Goal: Transaction & Acquisition: Purchase product/service

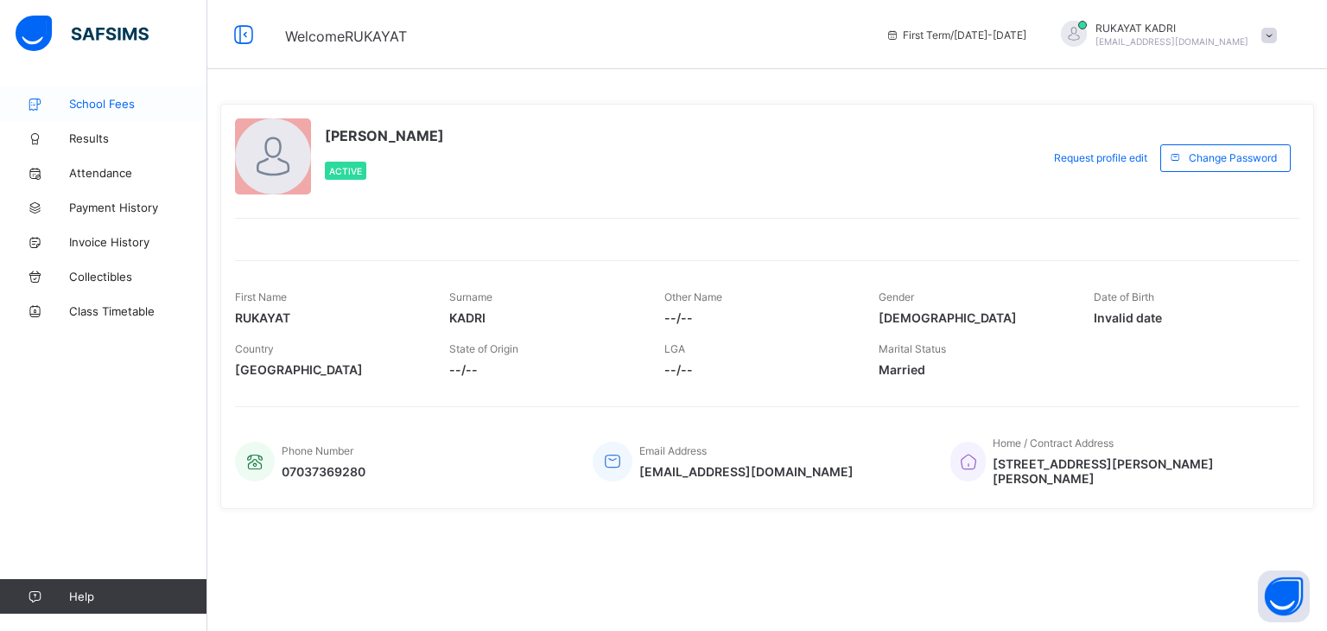
click at [102, 105] on span "School Fees" at bounding box center [138, 104] width 138 height 14
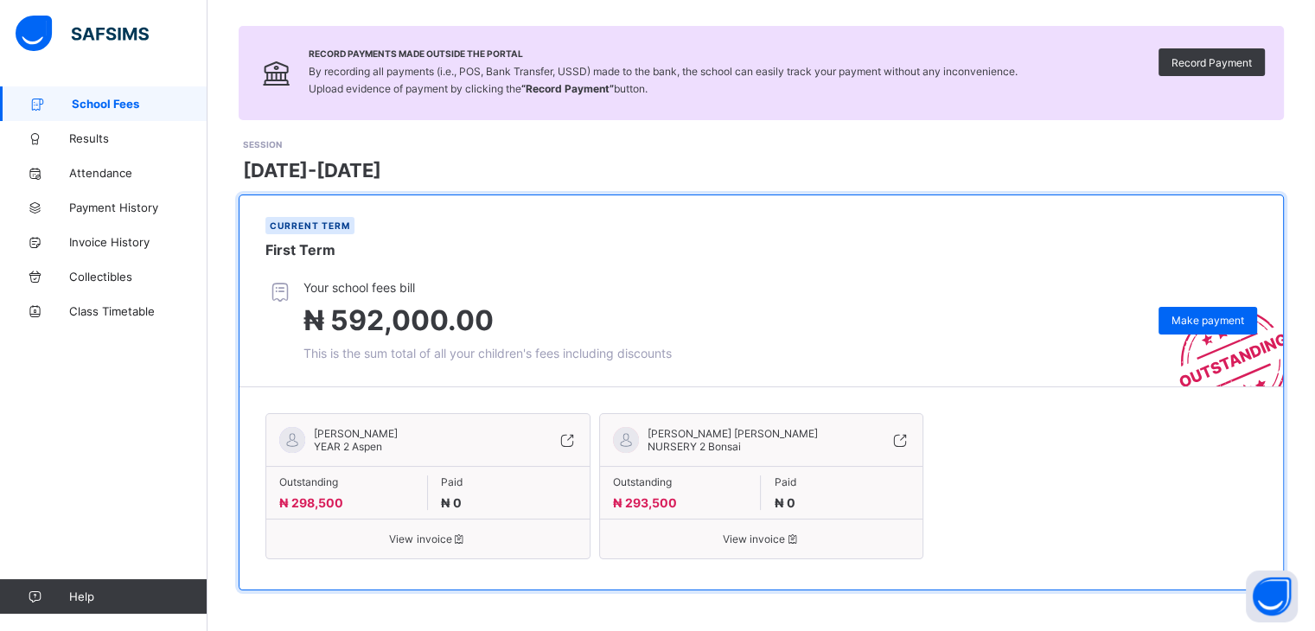
scroll to position [107, 0]
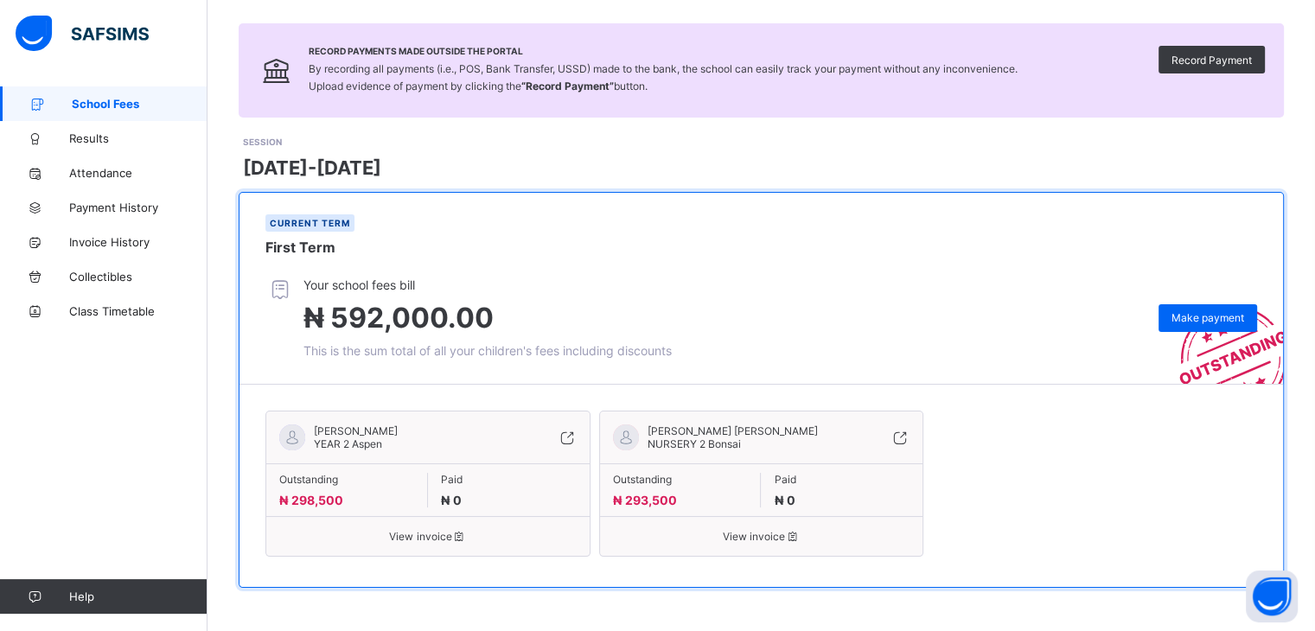
click at [431, 541] on span "View invoice" at bounding box center [427, 536] width 297 height 13
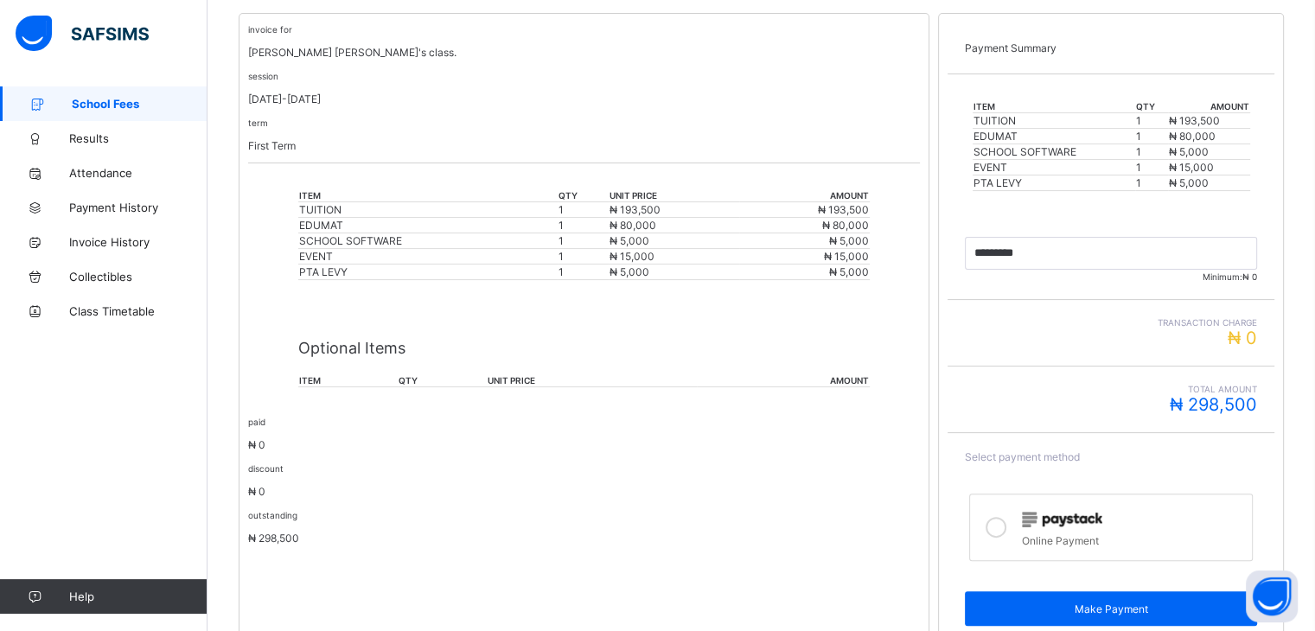
scroll to position [415, 0]
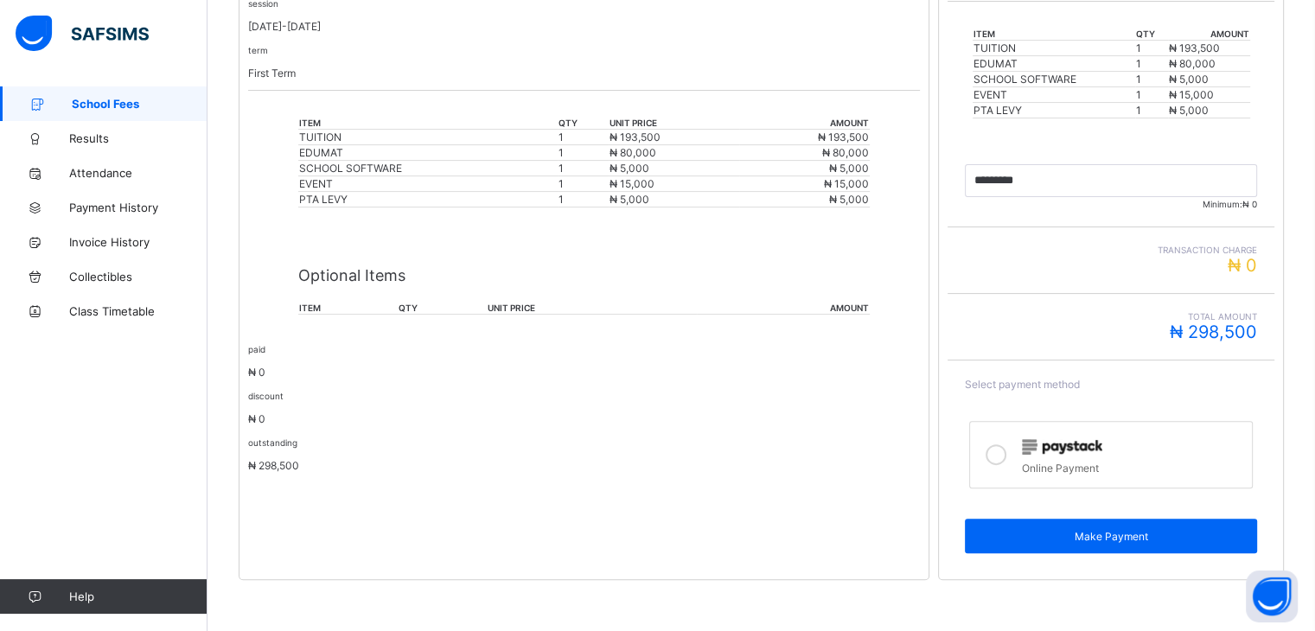
click at [1004, 453] on icon at bounding box center [995, 454] width 21 height 21
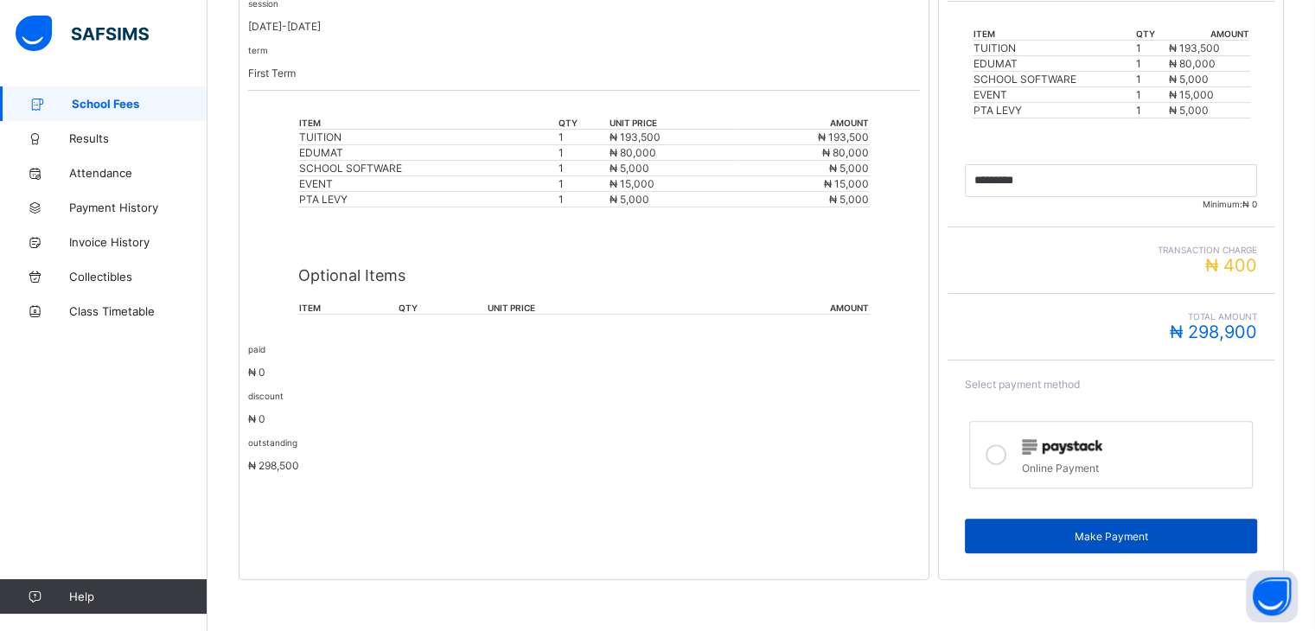
click at [1130, 534] on span "Make Payment" at bounding box center [1110, 536] width 266 height 13
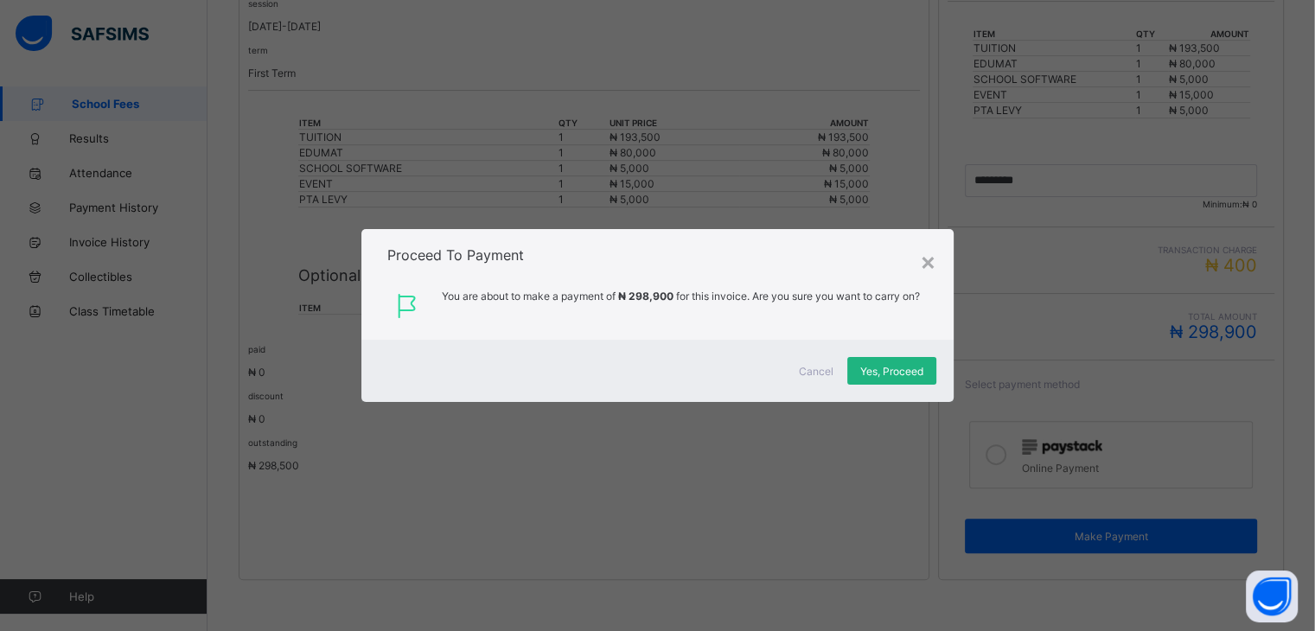
click at [882, 367] on span "Yes, Proceed" at bounding box center [891, 371] width 63 height 13
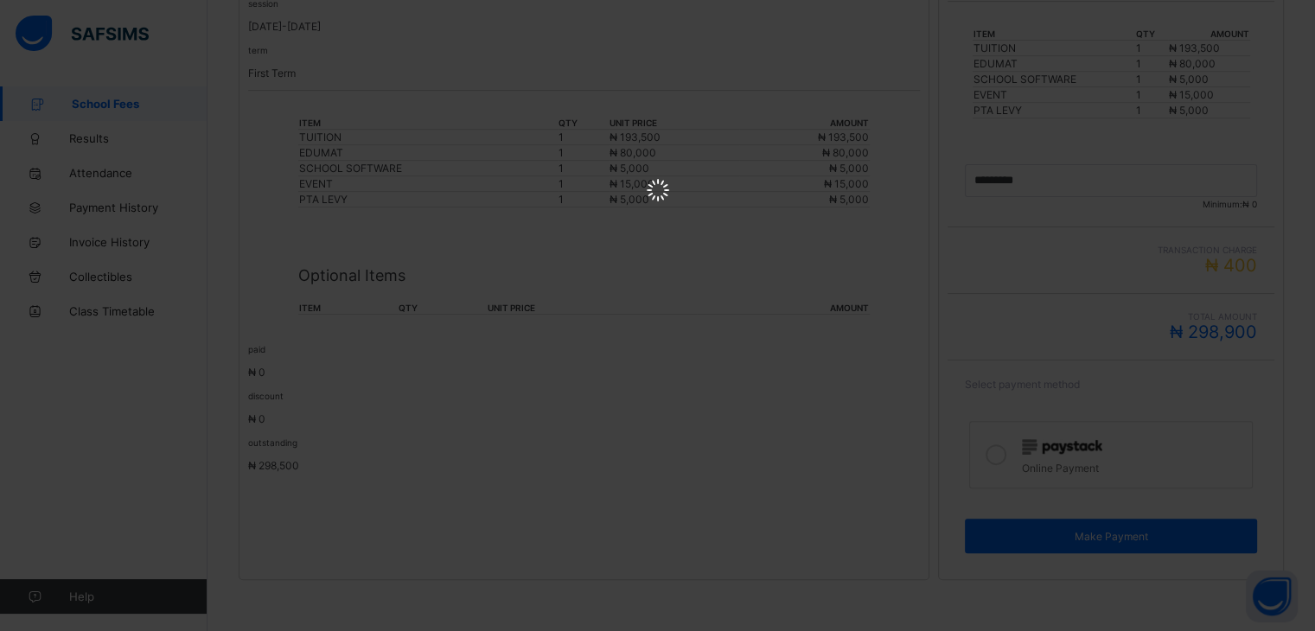
scroll to position [0, 0]
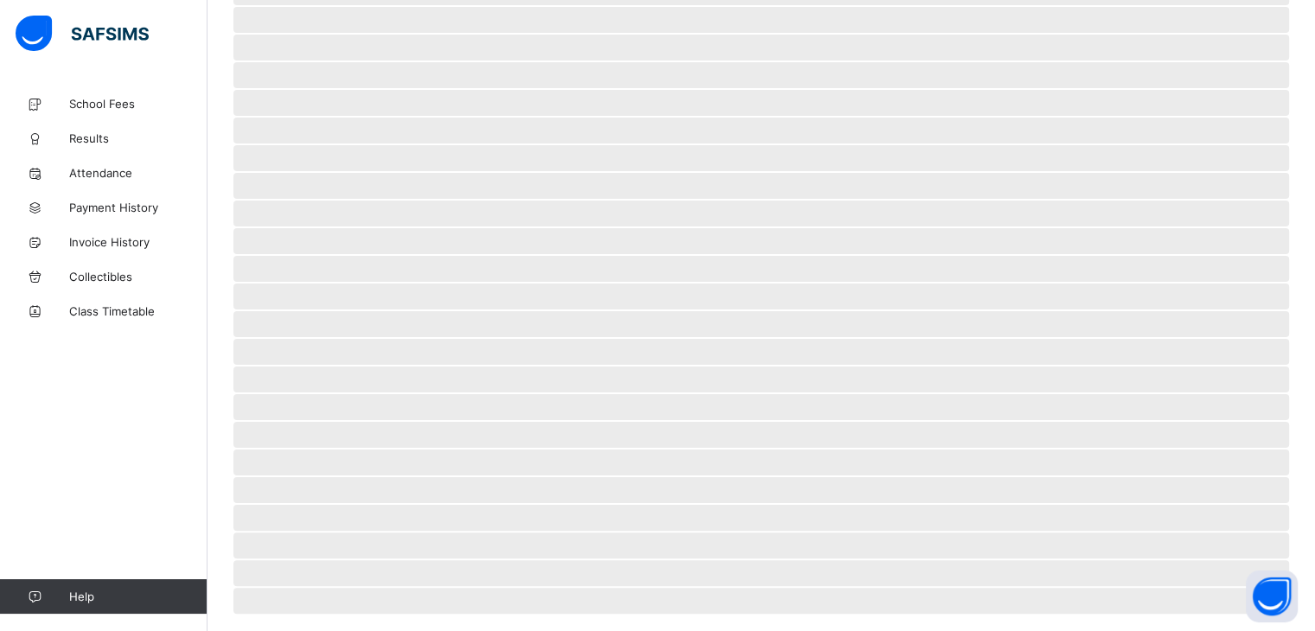
scroll to position [54, 0]
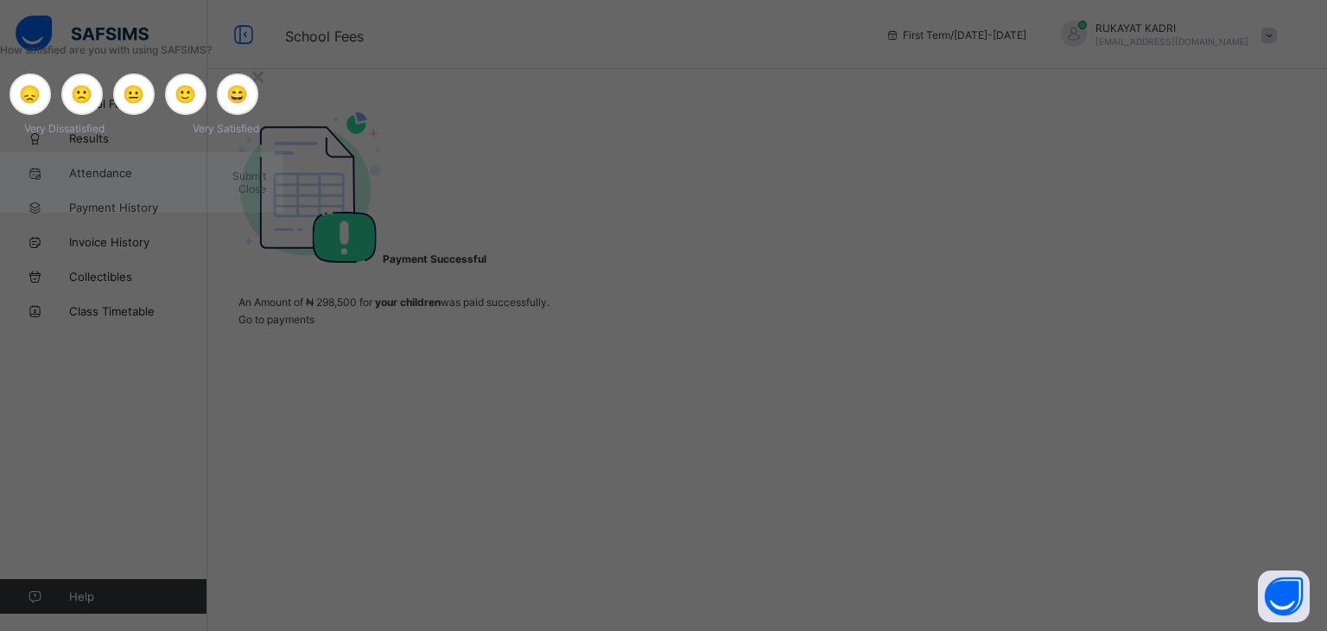
click at [266, 182] on span "Submit" at bounding box center [249, 175] width 34 height 13
click at [266, 90] on div "×" at bounding box center [258, 74] width 16 height 29
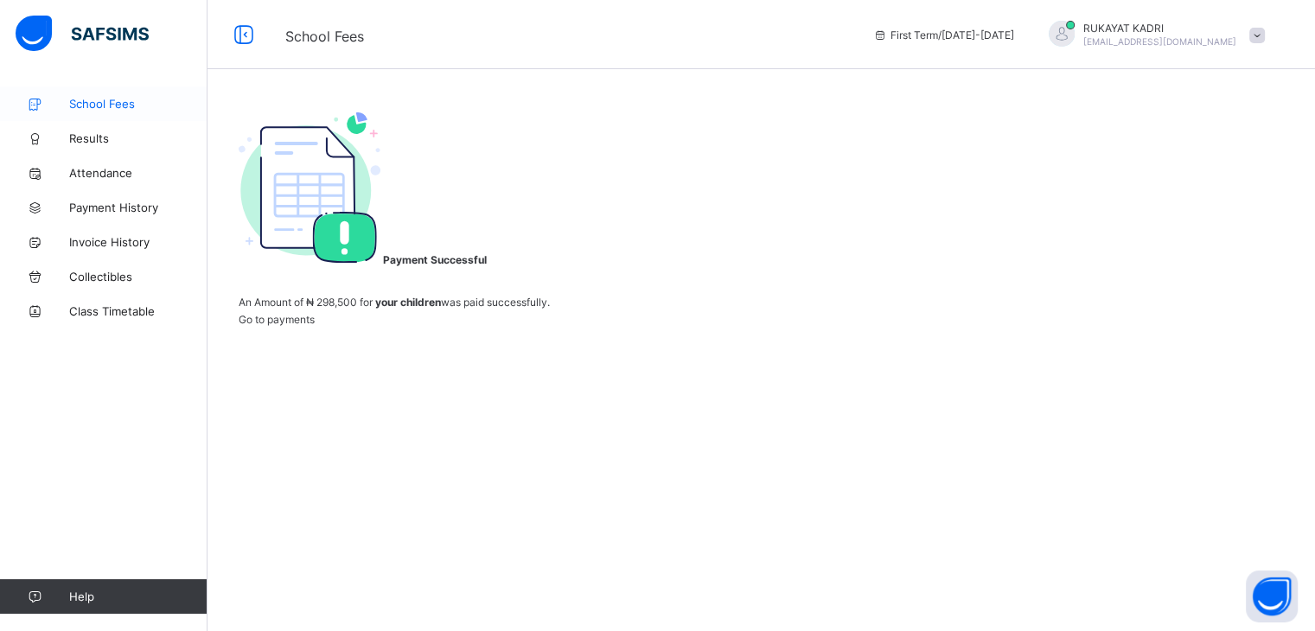
click at [105, 108] on span "School Fees" at bounding box center [138, 104] width 138 height 14
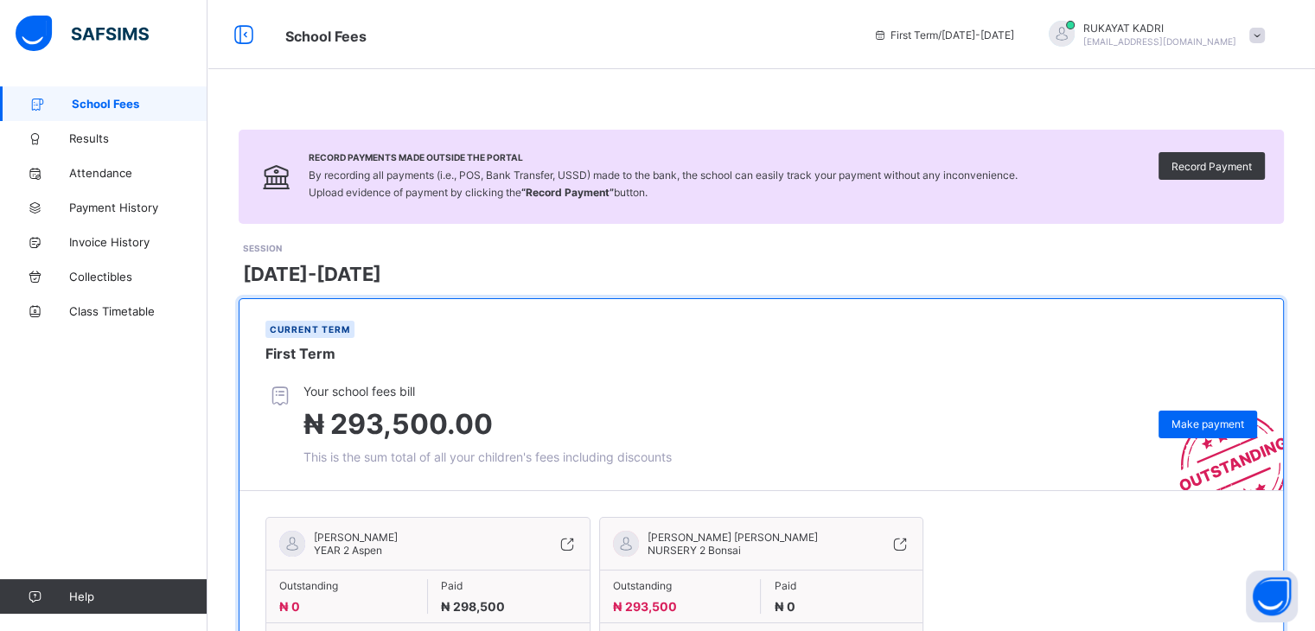
scroll to position [107, 0]
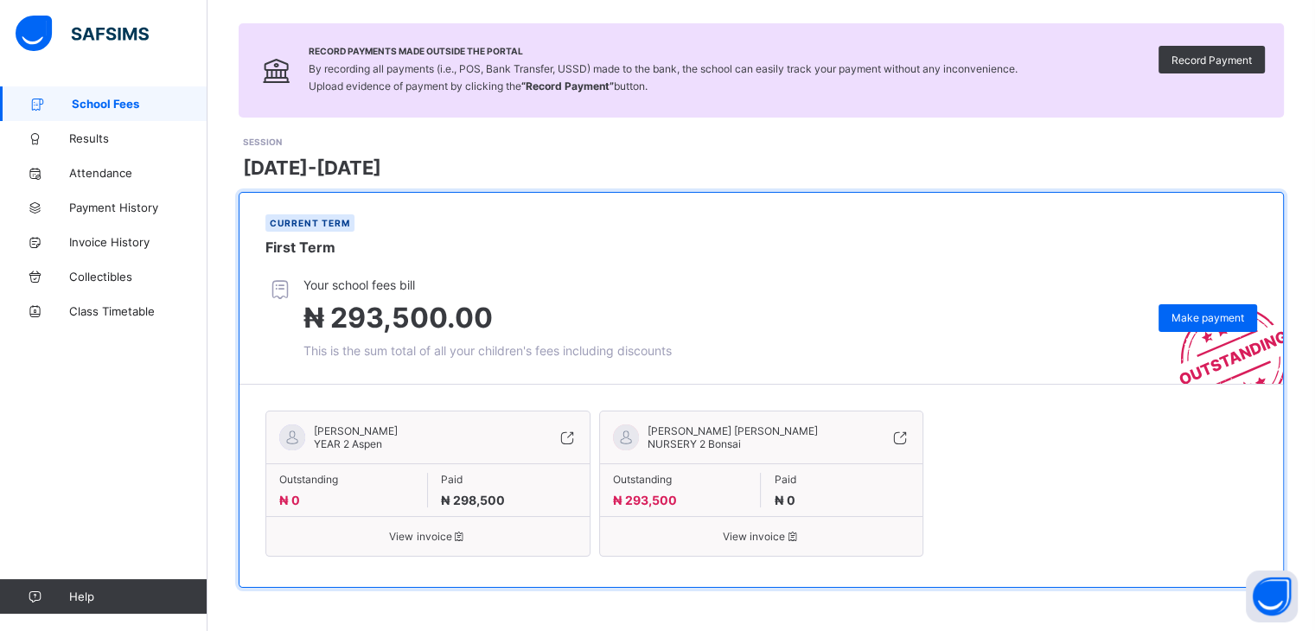
click at [784, 533] on span "View invoice" at bounding box center [761, 536] width 297 height 13
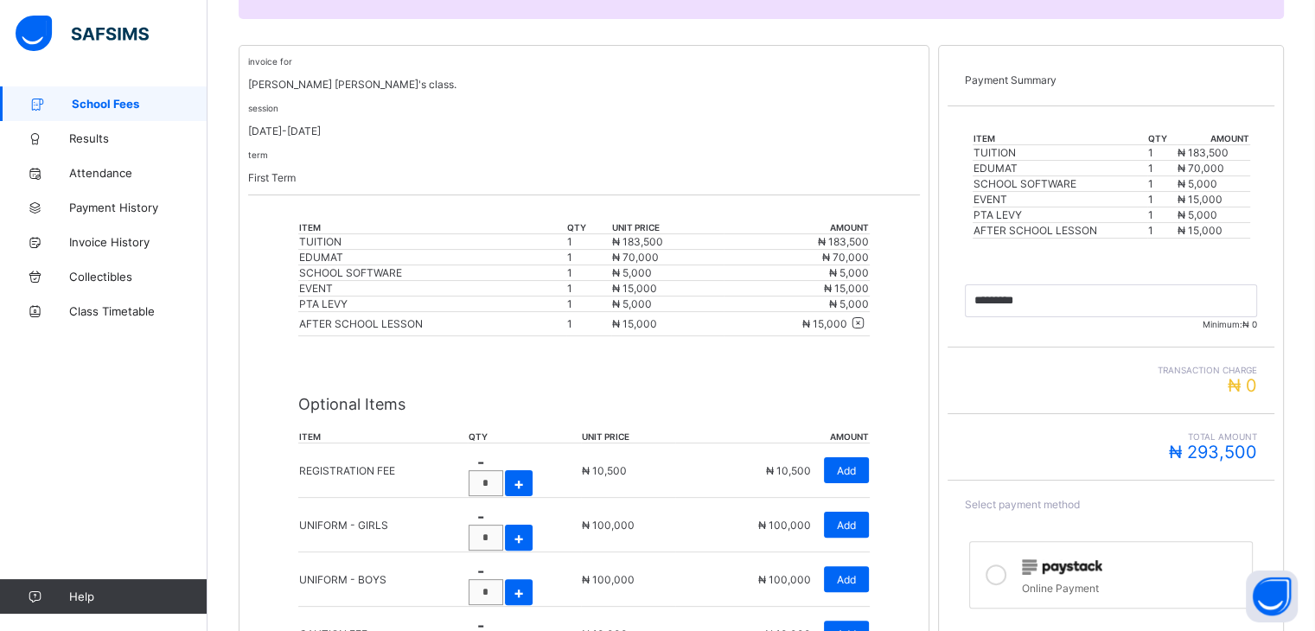
scroll to position [397, 0]
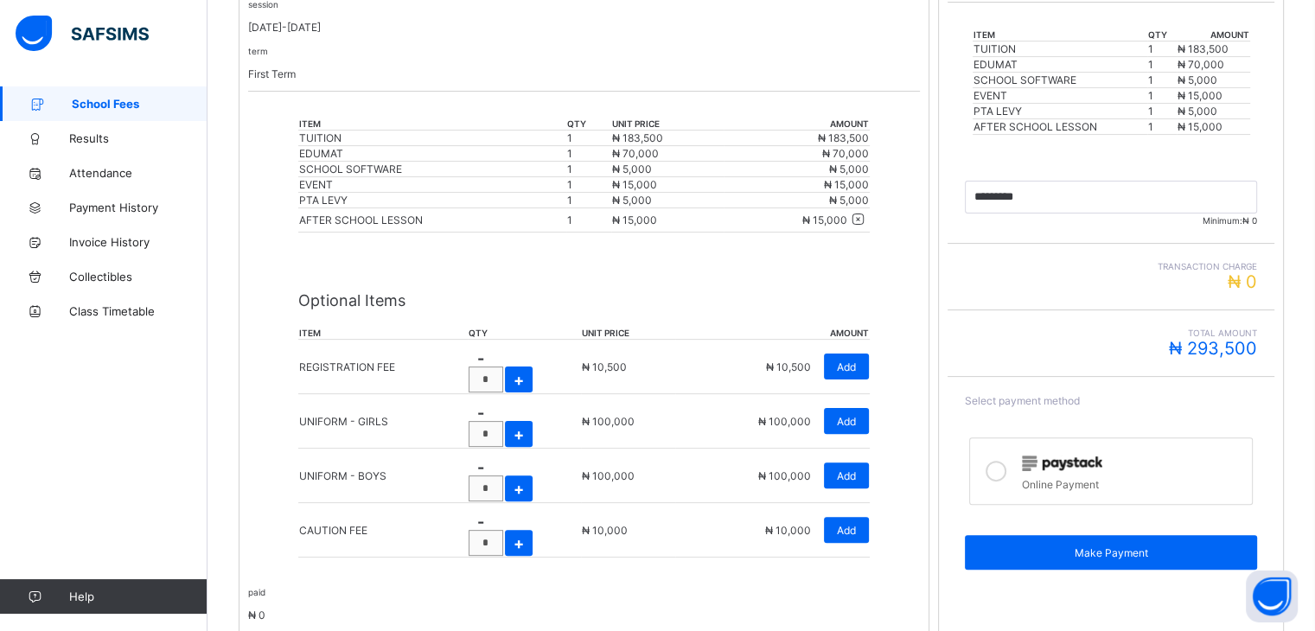
click at [1006, 481] on icon at bounding box center [995, 471] width 21 height 21
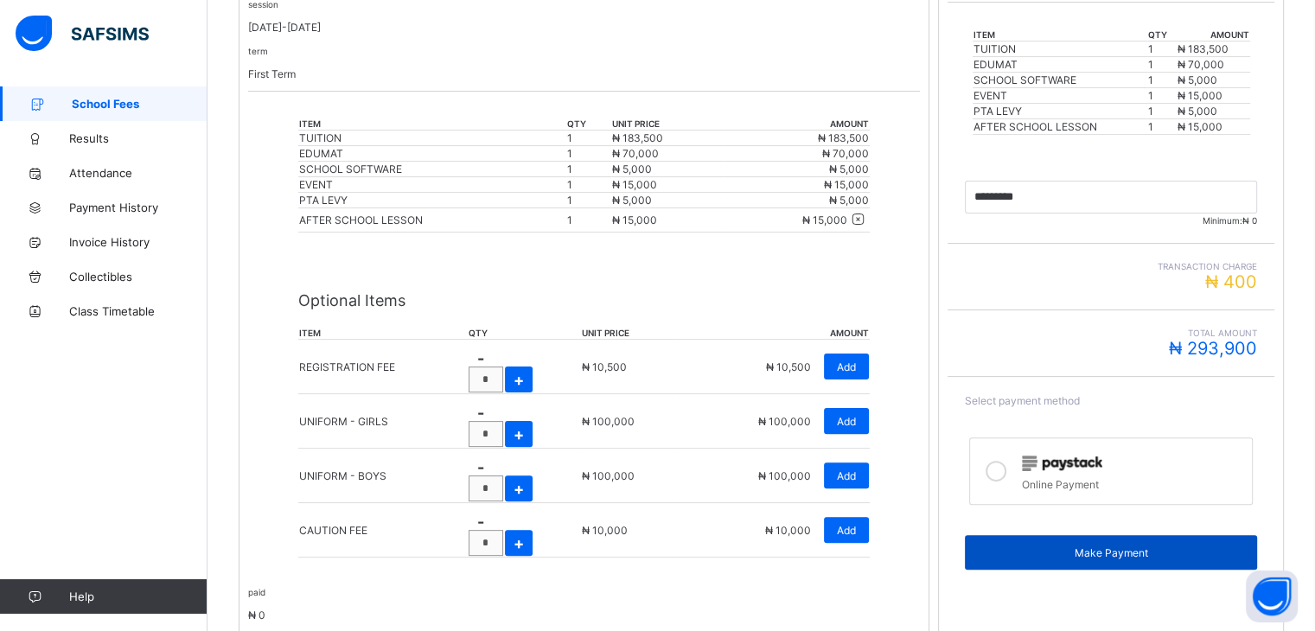
click at [1059, 559] on span "Make Payment" at bounding box center [1110, 552] width 266 height 13
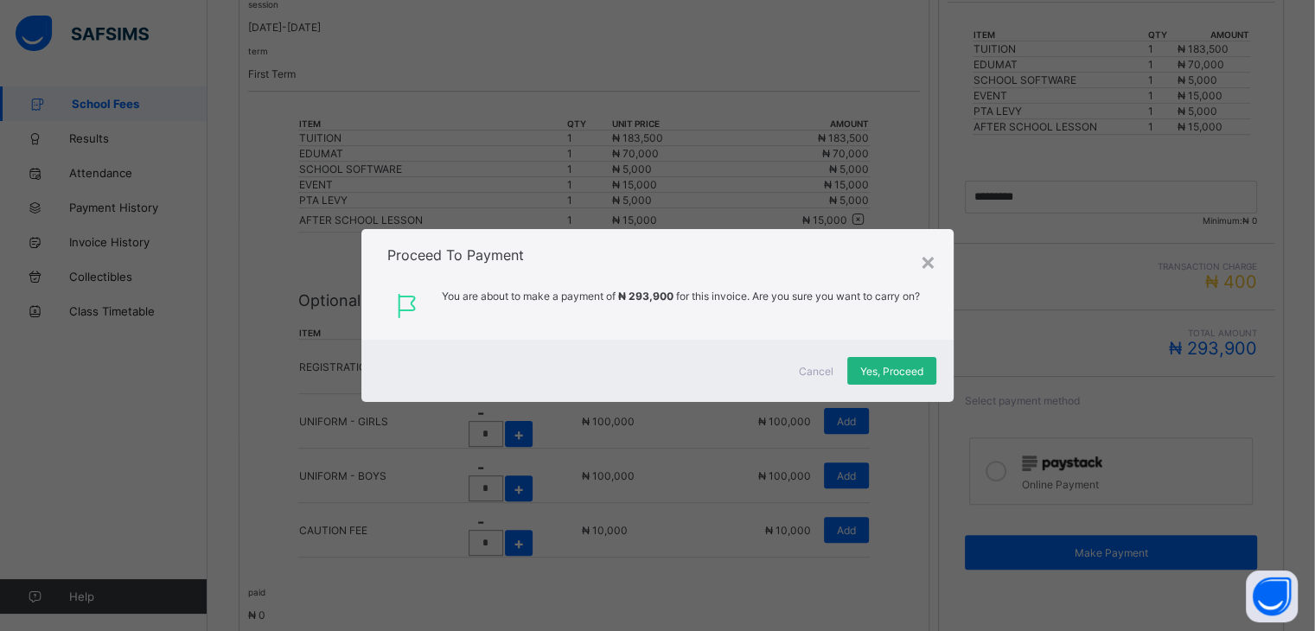
click at [908, 367] on span "Yes, Proceed" at bounding box center [891, 371] width 63 height 13
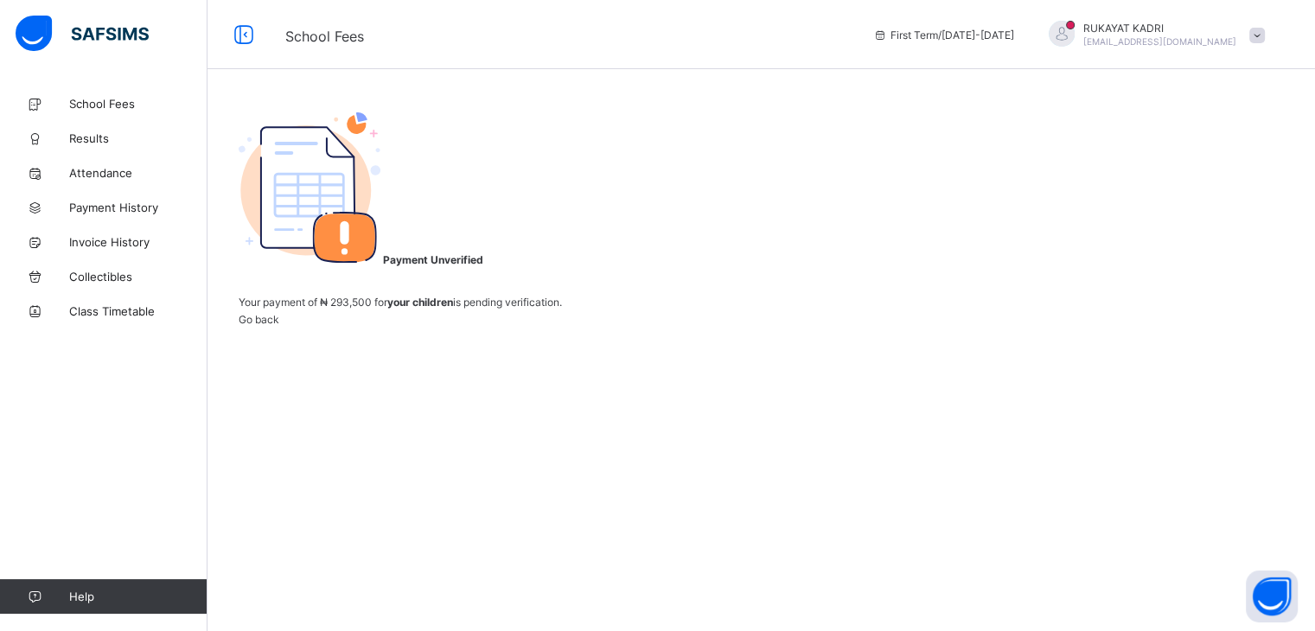
click at [279, 326] on span "Go back" at bounding box center [259, 319] width 41 height 13
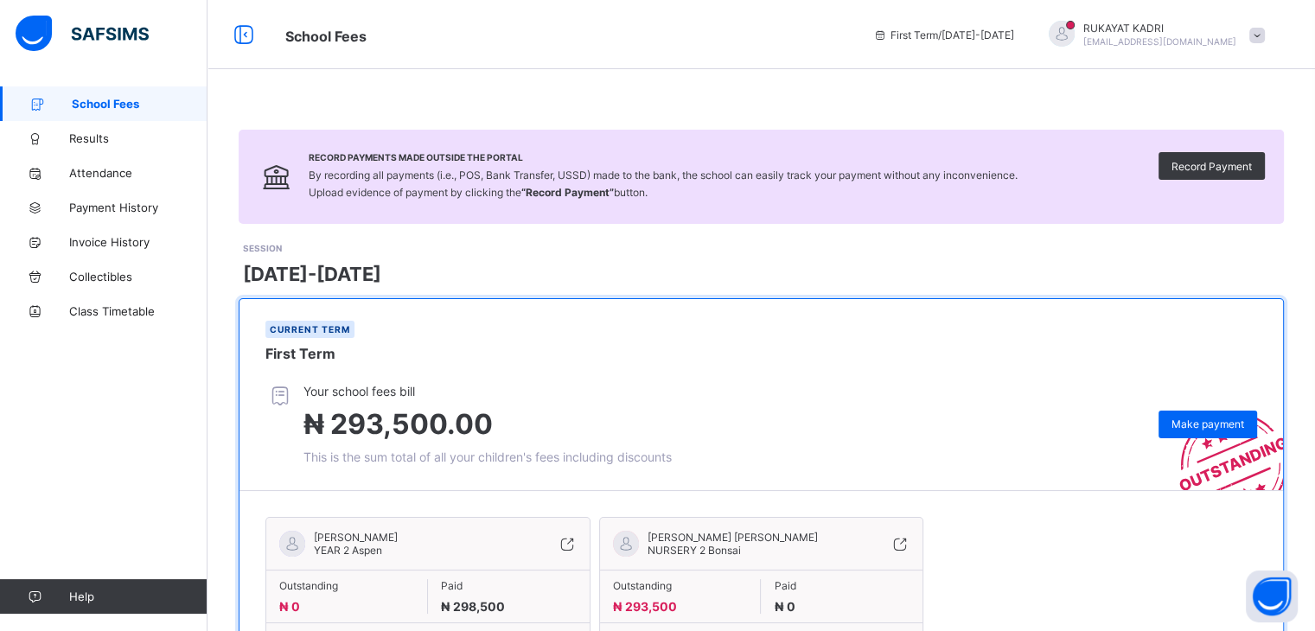
scroll to position [107, 0]
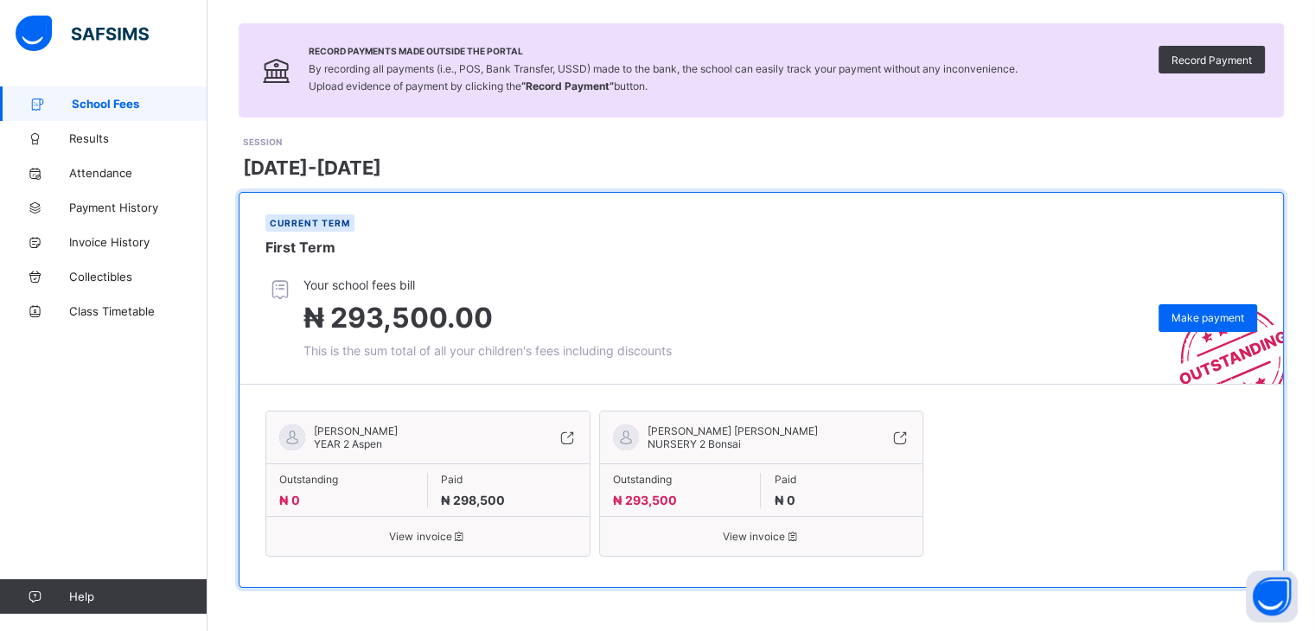
click at [773, 531] on span "View invoice" at bounding box center [761, 536] width 297 height 13
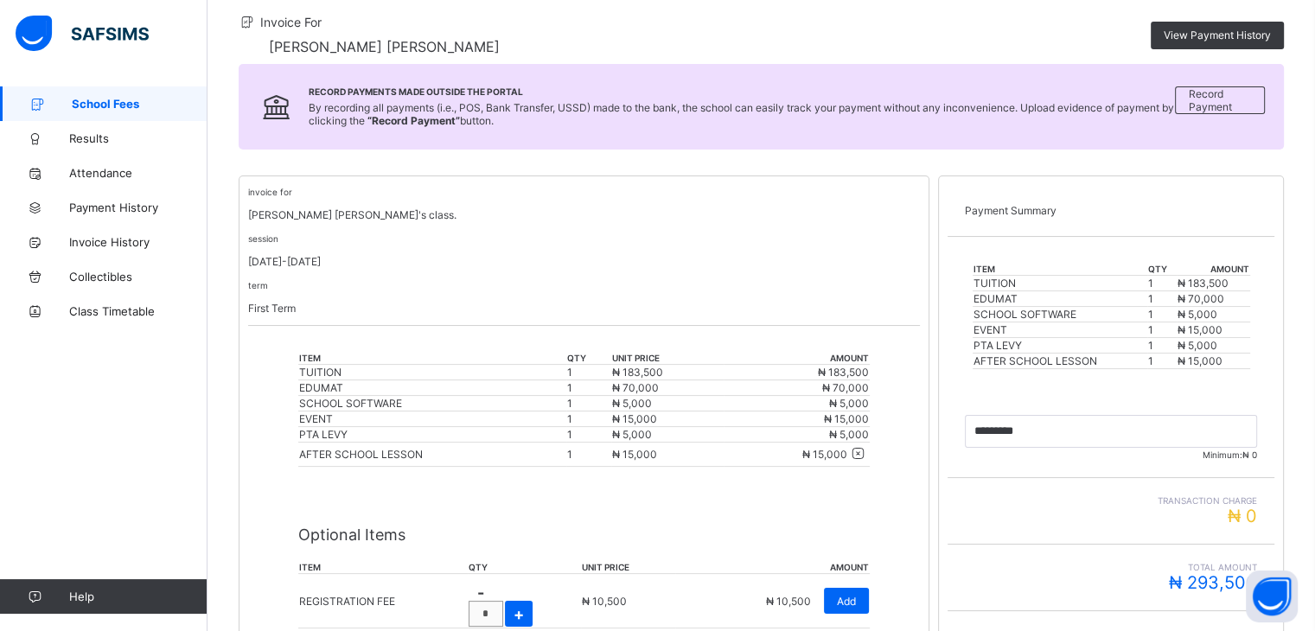
scroll to position [455, 0]
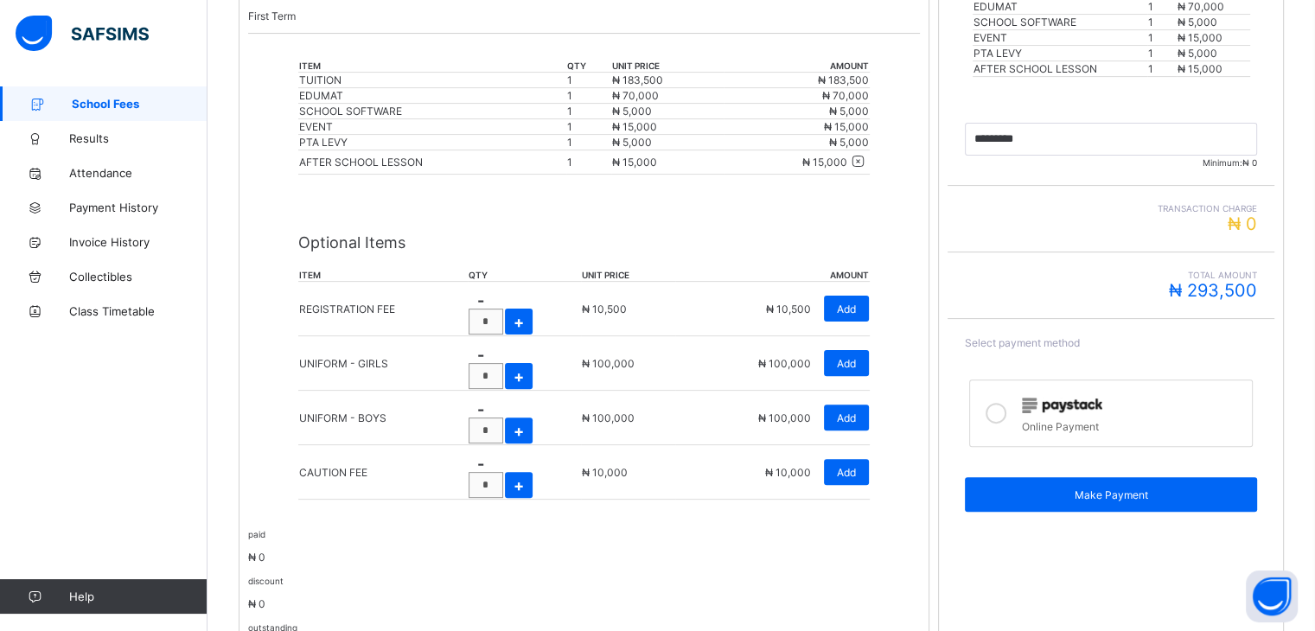
click at [996, 423] on icon at bounding box center [995, 413] width 21 height 21
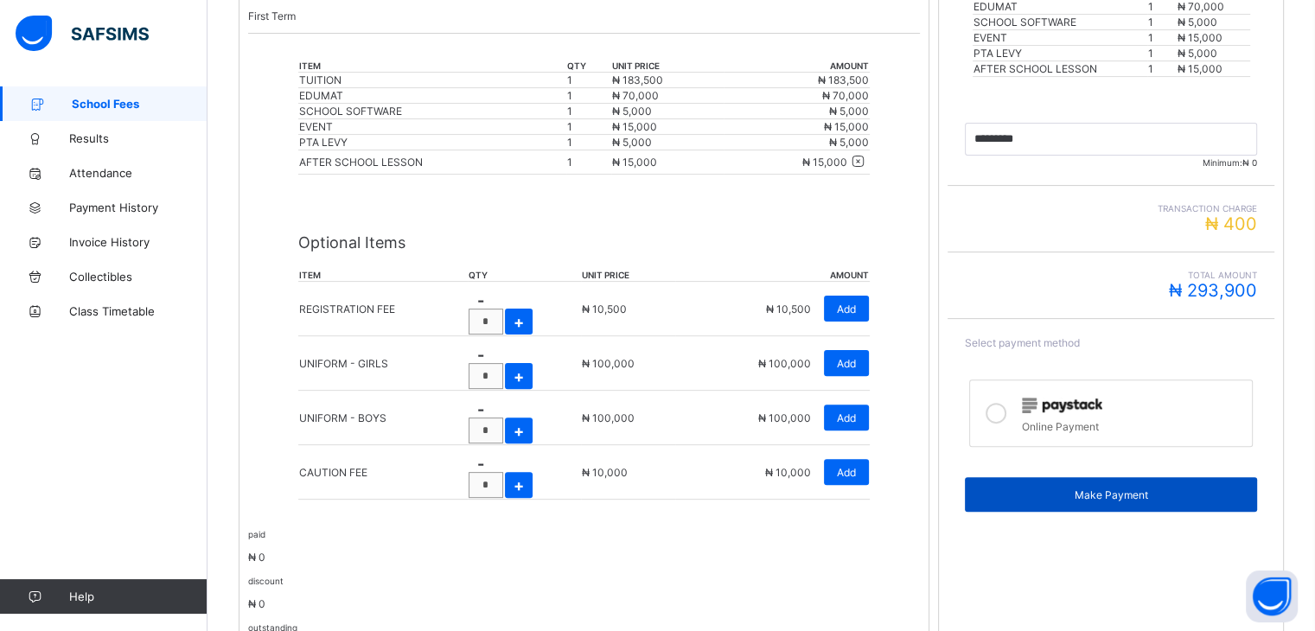
click at [1120, 512] on div "Make Payment" at bounding box center [1110, 494] width 292 height 35
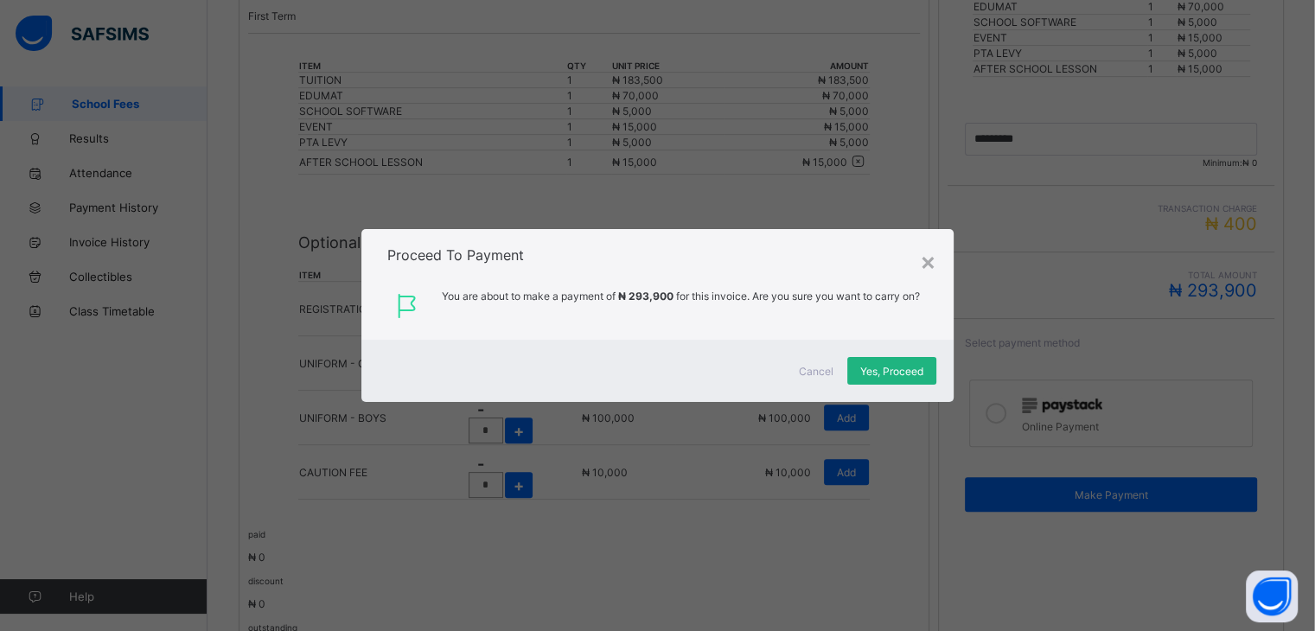
click at [922, 377] on div "Yes, Proceed" at bounding box center [891, 371] width 89 height 28
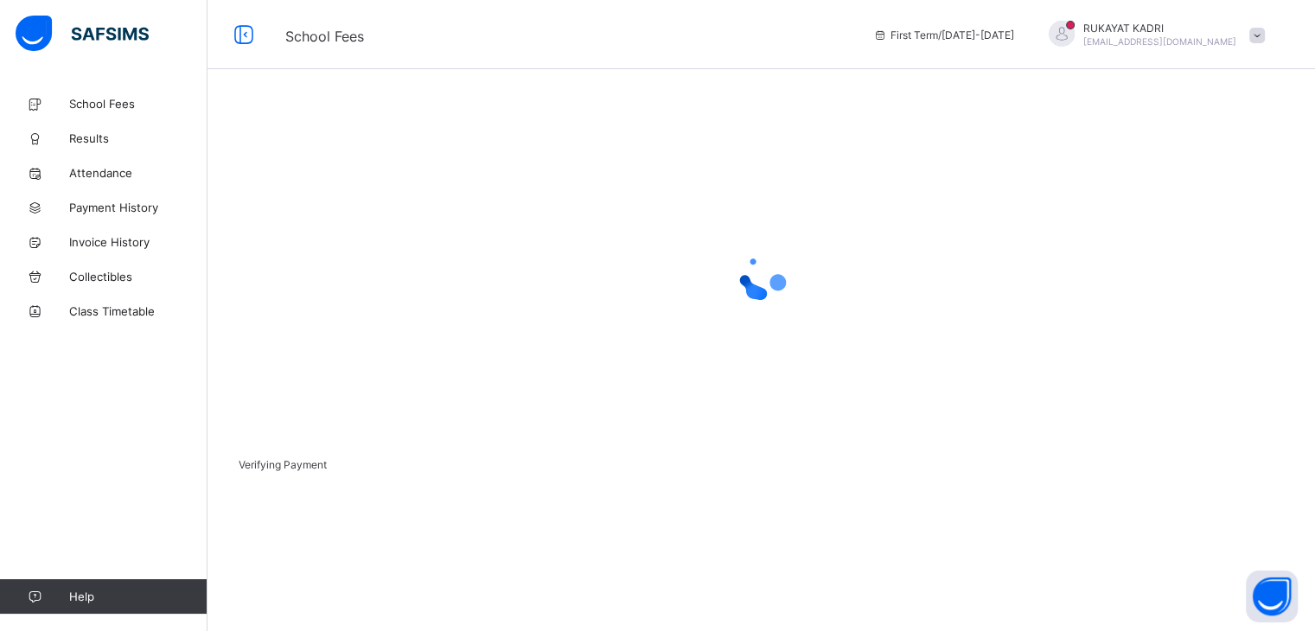
scroll to position [54, 0]
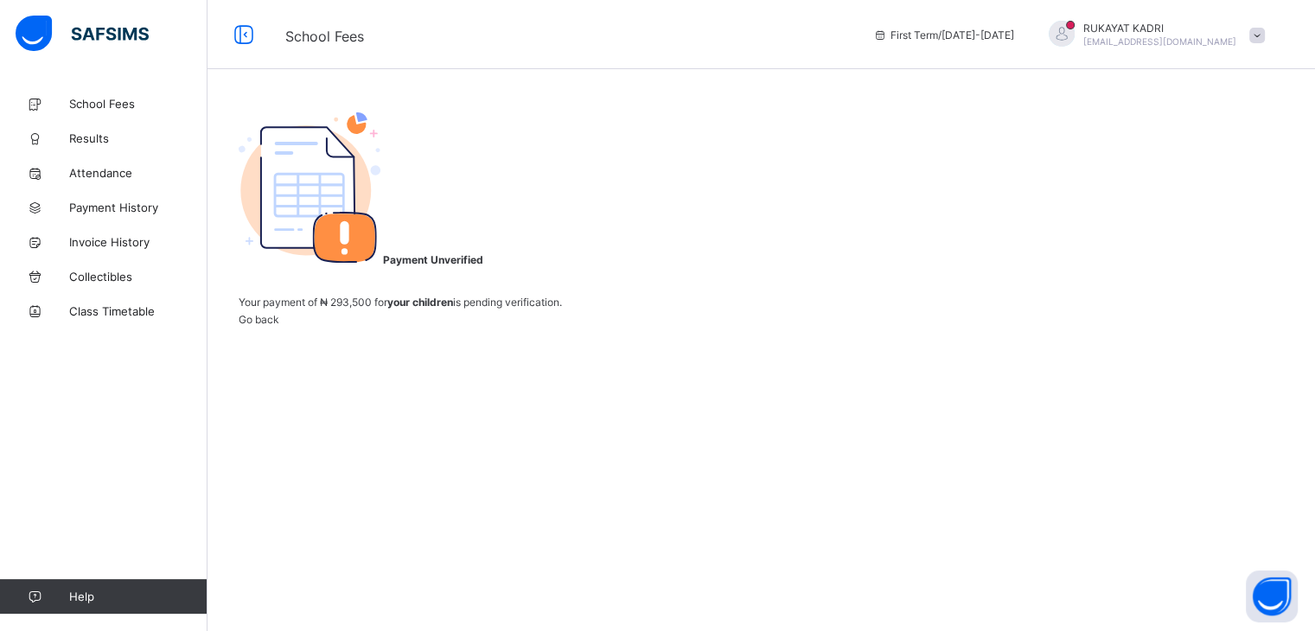
click at [279, 326] on span "Go back" at bounding box center [259, 319] width 41 height 13
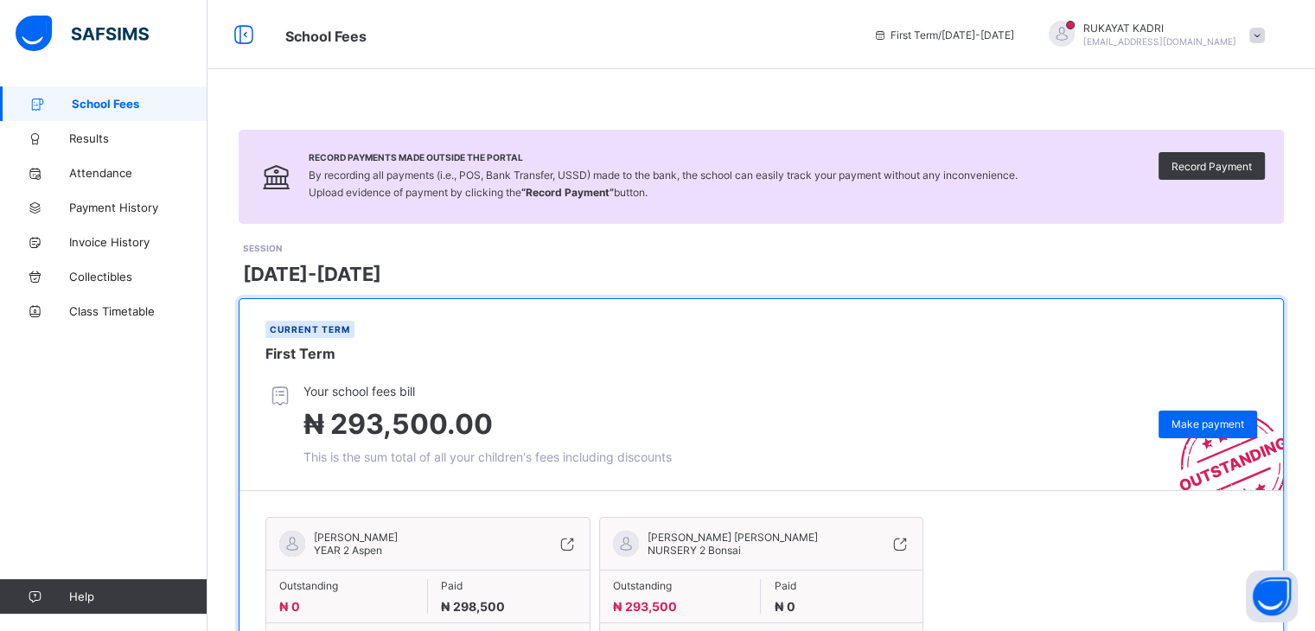
scroll to position [107, 0]
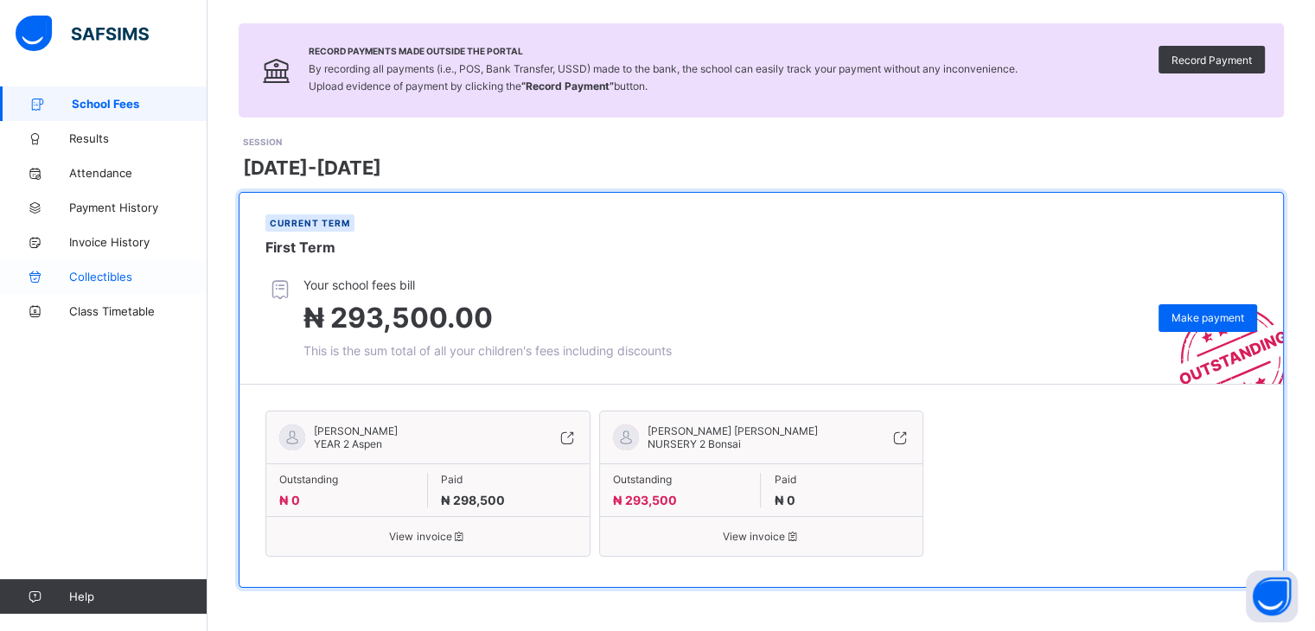
click at [127, 283] on link "Collectibles" at bounding box center [103, 276] width 207 height 35
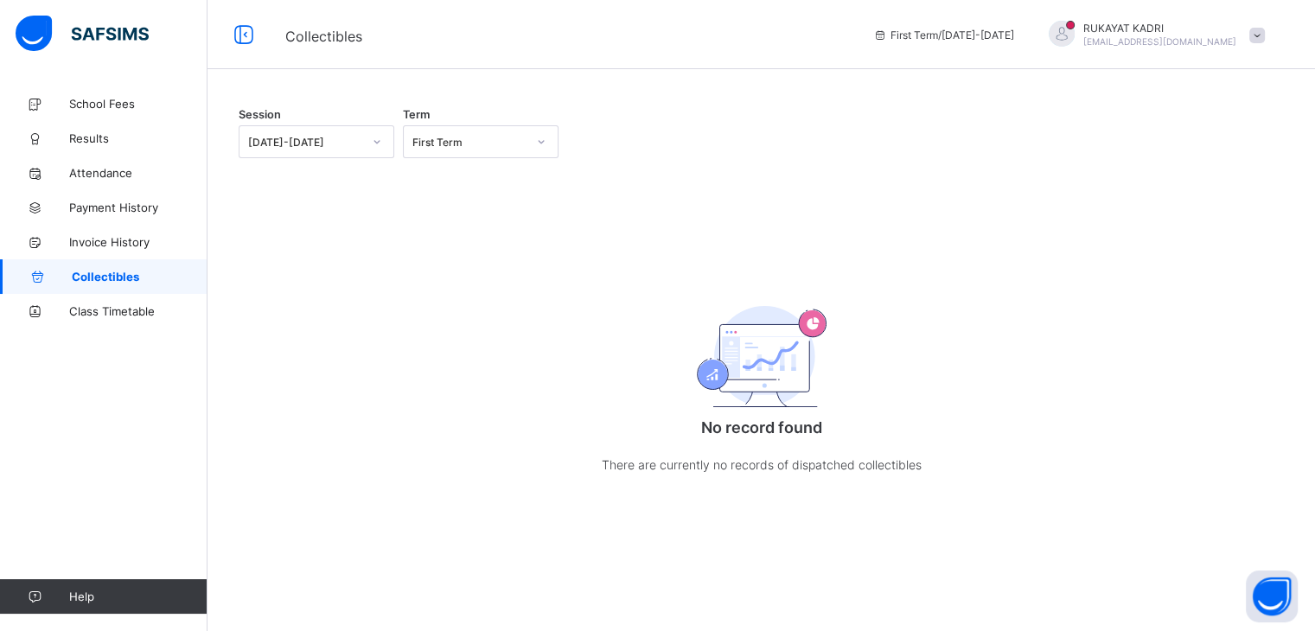
click at [537, 125] on div at bounding box center [761, 125] width 1045 height 0
click at [747, 125] on div at bounding box center [761, 125] width 1045 height 0
click at [112, 101] on span "School Fees" at bounding box center [138, 104] width 138 height 14
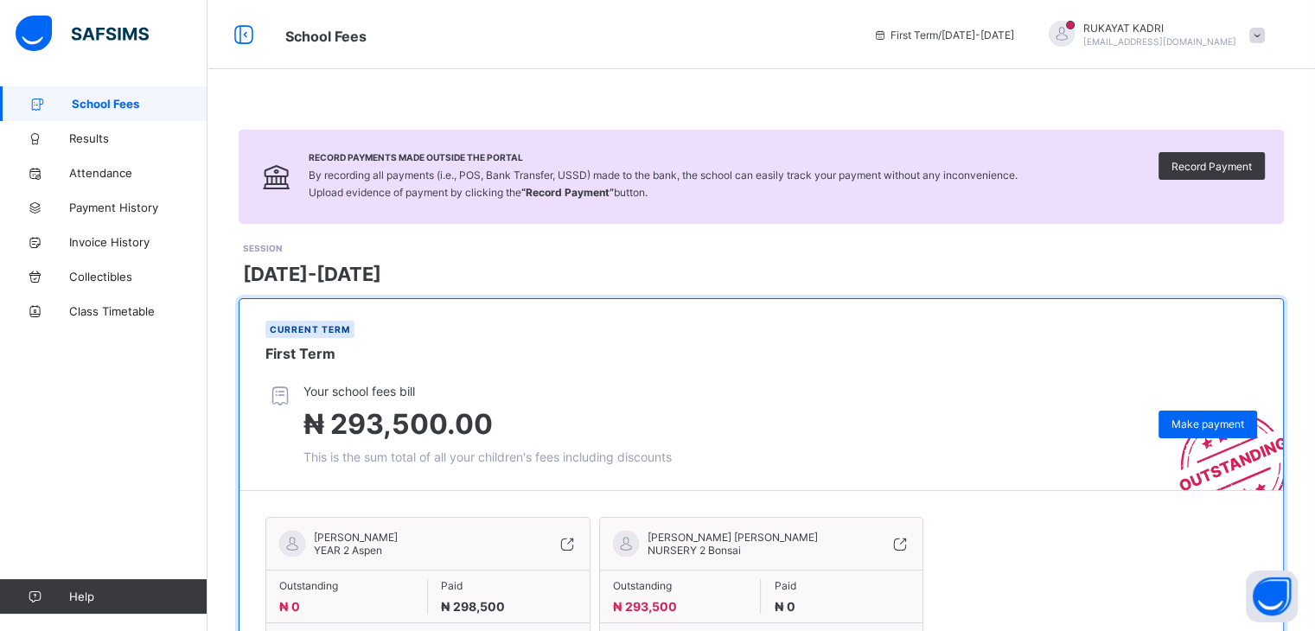
scroll to position [107, 0]
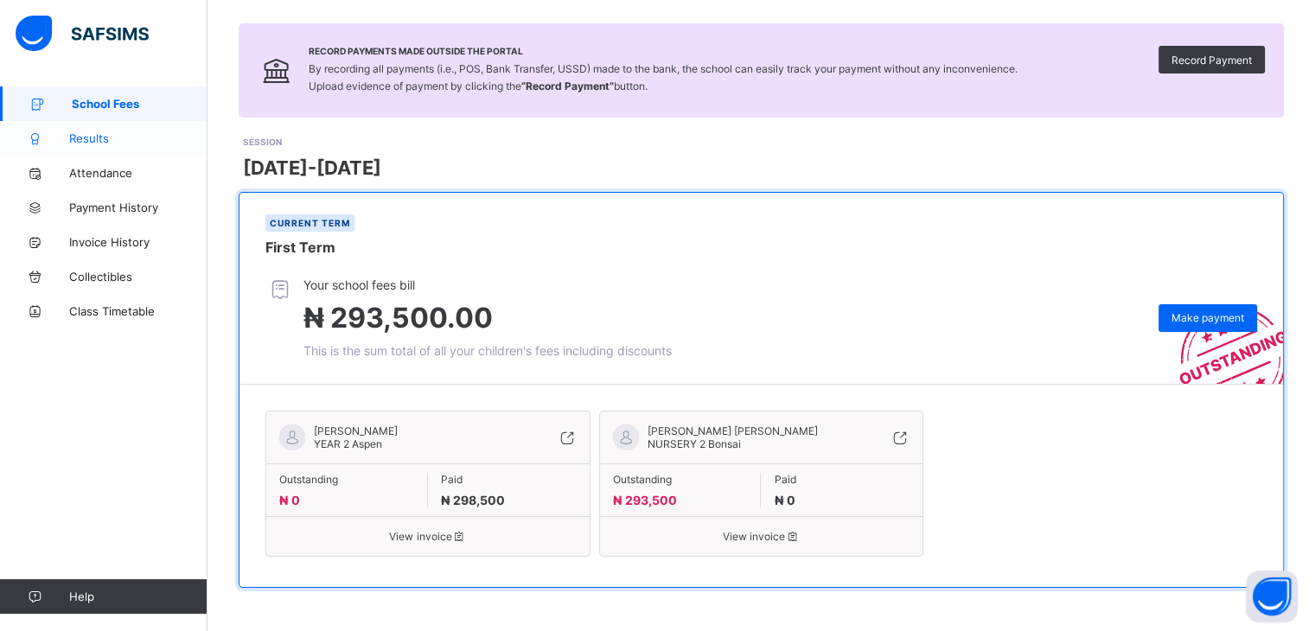
click at [89, 143] on span "Results" at bounding box center [138, 138] width 138 height 14
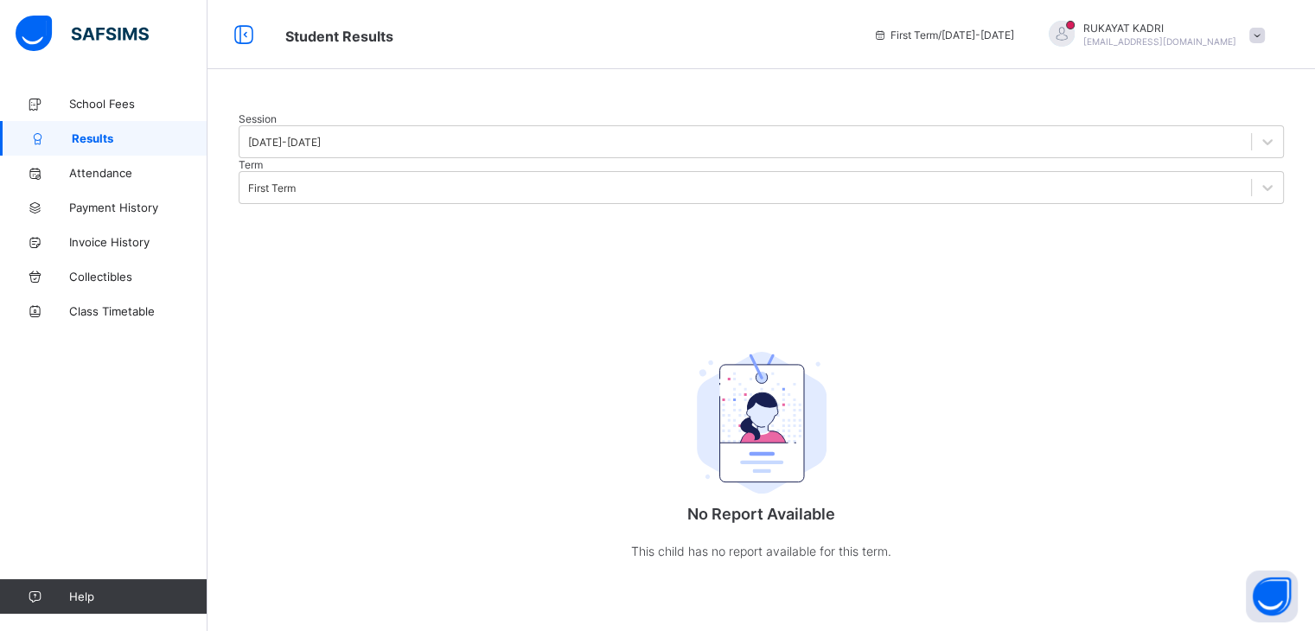
click at [336, 112] on div at bounding box center [761, 112] width 1045 height 0
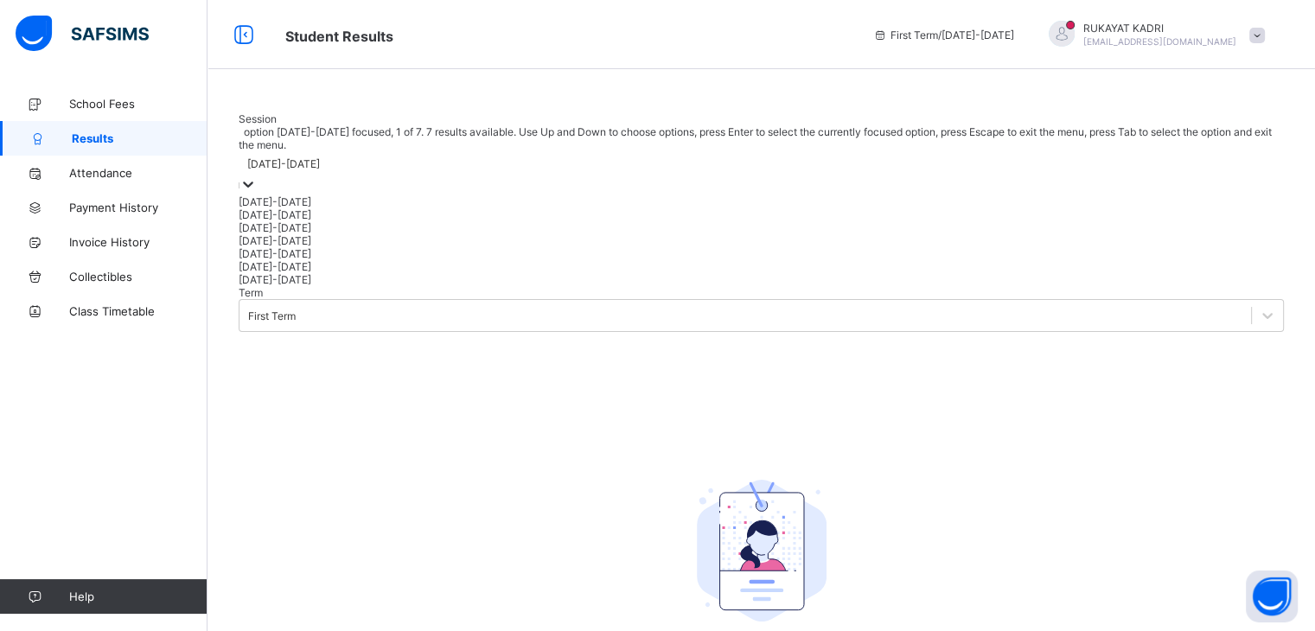
click at [257, 193] on icon at bounding box center [247, 183] width 17 height 17
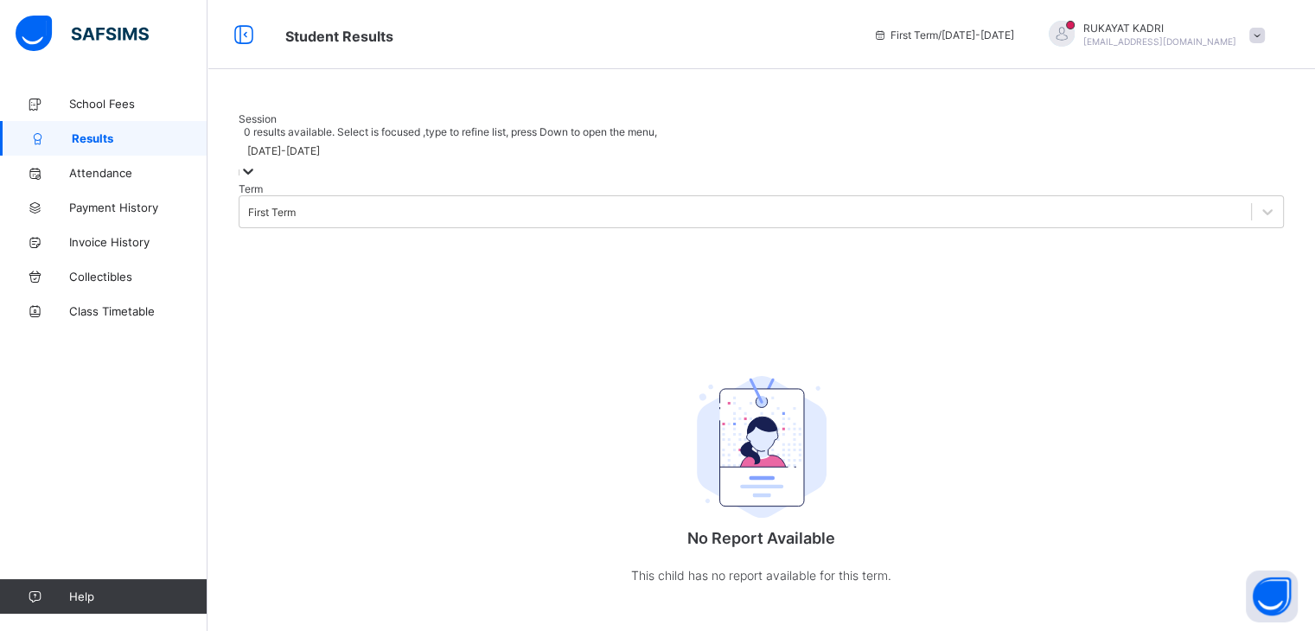
click at [257, 180] on icon at bounding box center [247, 170] width 17 height 17
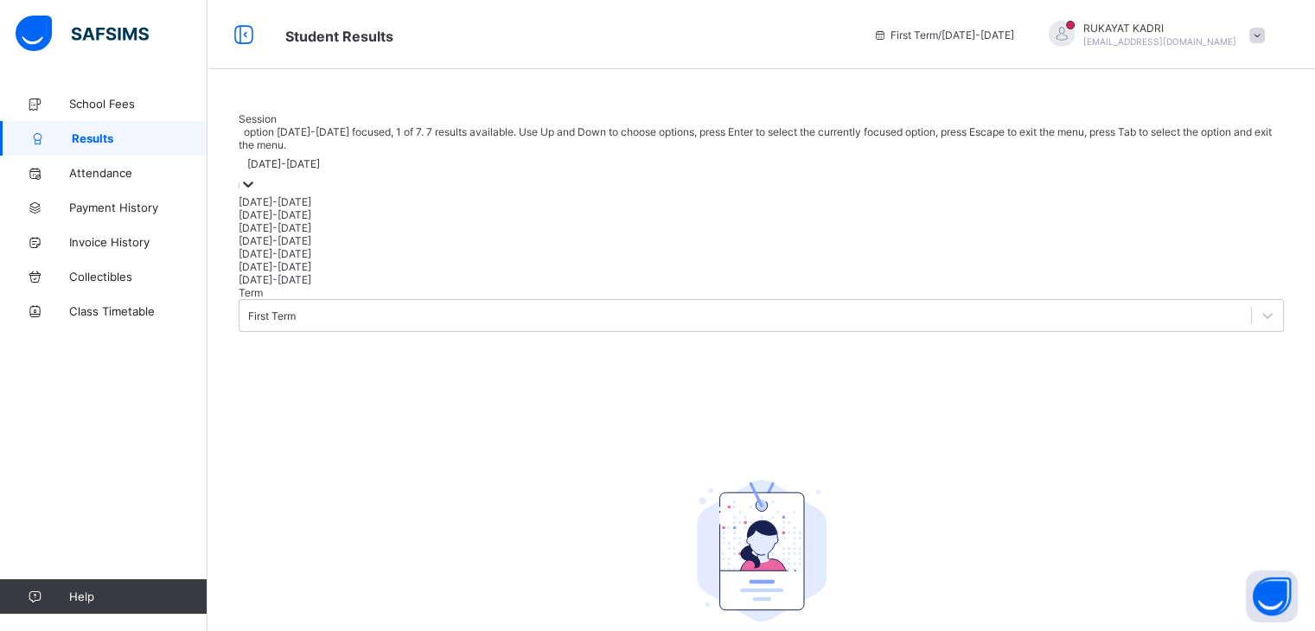
click at [257, 193] on icon at bounding box center [247, 183] width 17 height 17
click at [282, 221] on div "[DATE]-[DATE]" at bounding box center [761, 214] width 1045 height 13
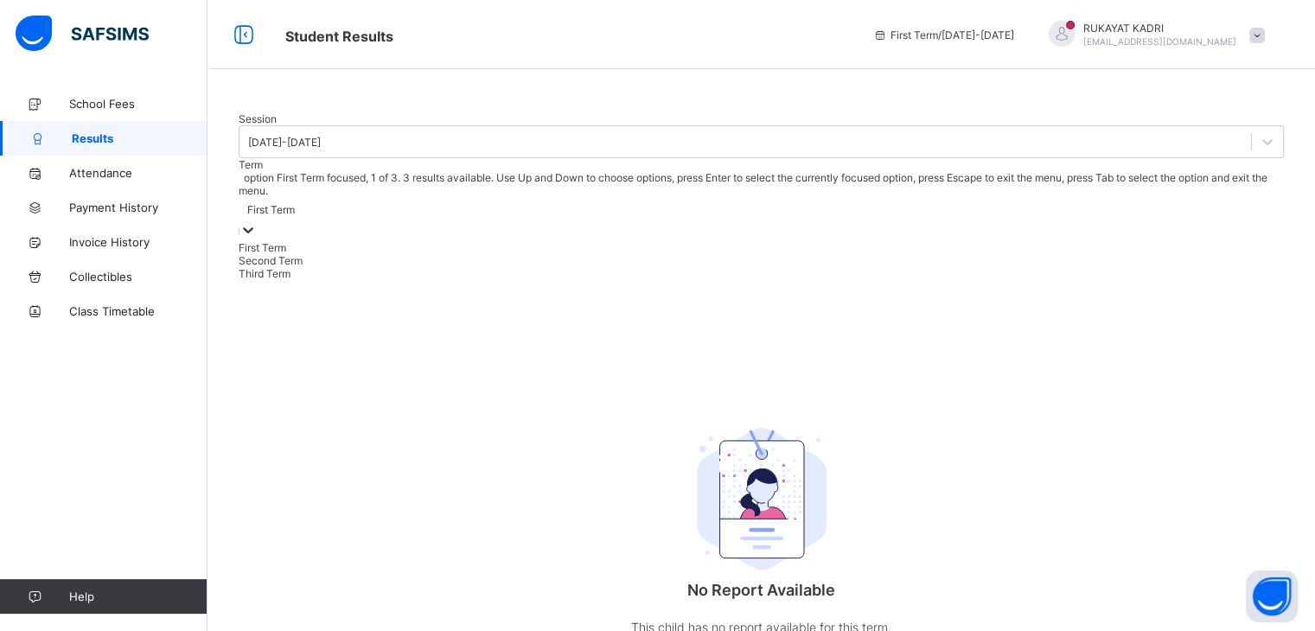
click at [257, 237] on icon at bounding box center [247, 229] width 17 height 17
click at [494, 280] on div "Third Term" at bounding box center [761, 273] width 1045 height 13
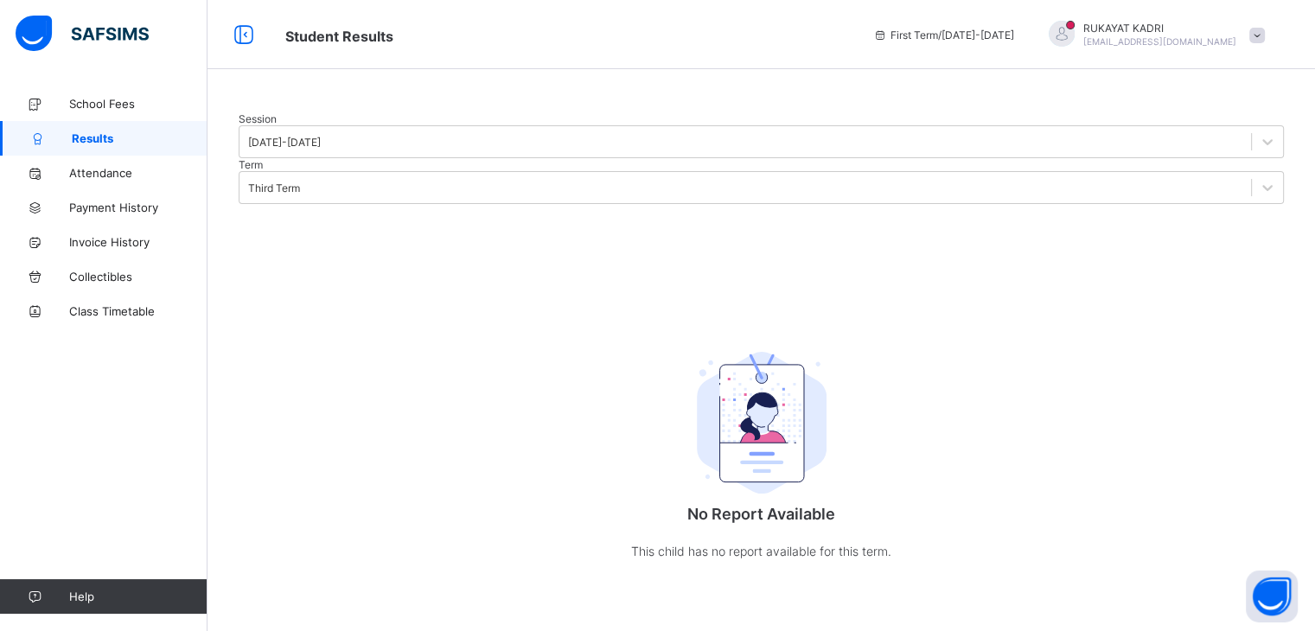
click at [330, 112] on div at bounding box center [761, 112] width 1045 height 0
click at [496, 112] on div at bounding box center [761, 112] width 1045 height 0
click at [771, 112] on div at bounding box center [761, 112] width 1045 height 0
click at [100, 105] on span "School Fees" at bounding box center [138, 104] width 138 height 14
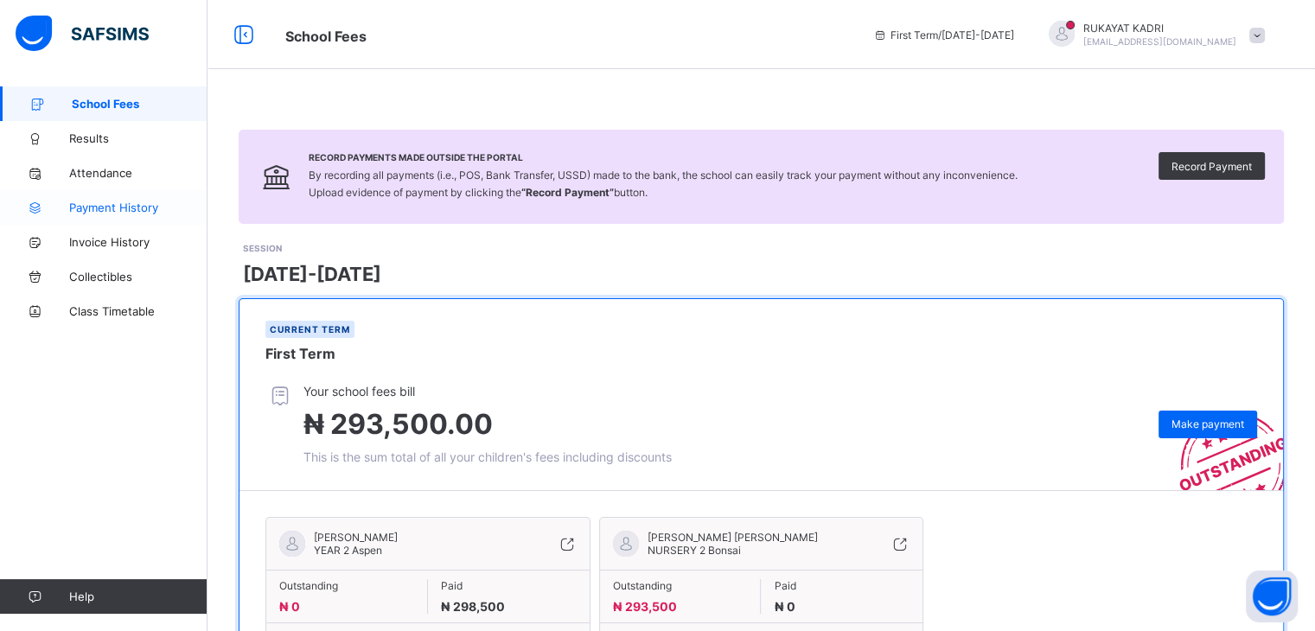
click at [124, 201] on span "Payment History" at bounding box center [138, 208] width 138 height 14
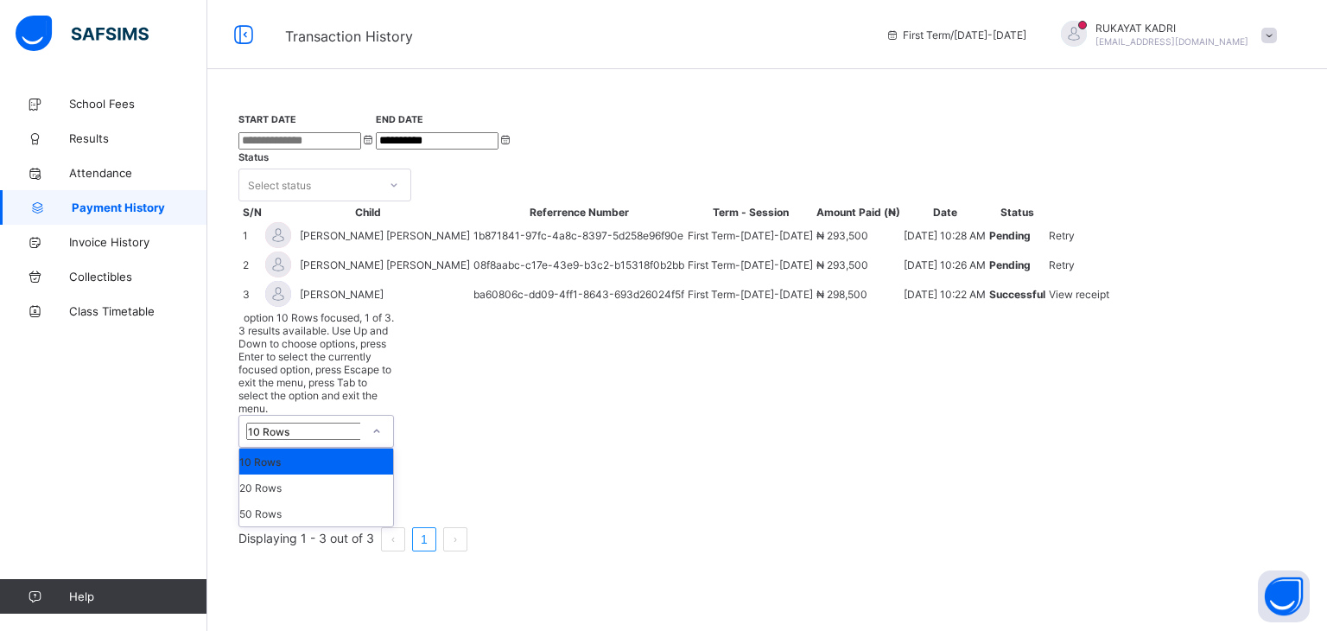
click at [372, 440] on icon at bounding box center [377, 431] width 10 height 17
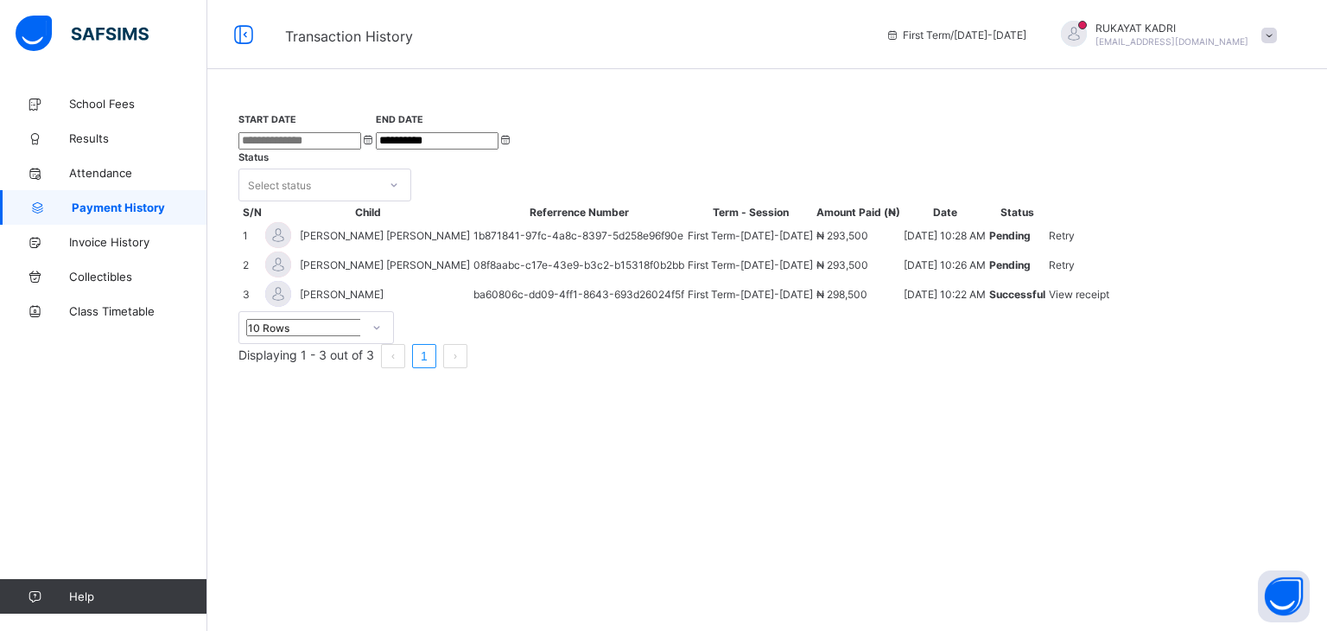
click at [605, 394] on div "**********" at bounding box center [767, 240] width 1120 height 308
drag, startPoint x: 605, startPoint y: 488, endPoint x: 329, endPoint y: 514, distance: 276.9
click at [329, 514] on div "**********" at bounding box center [767, 315] width 1120 height 631
click at [135, 237] on span "Invoice History" at bounding box center [138, 242] width 138 height 14
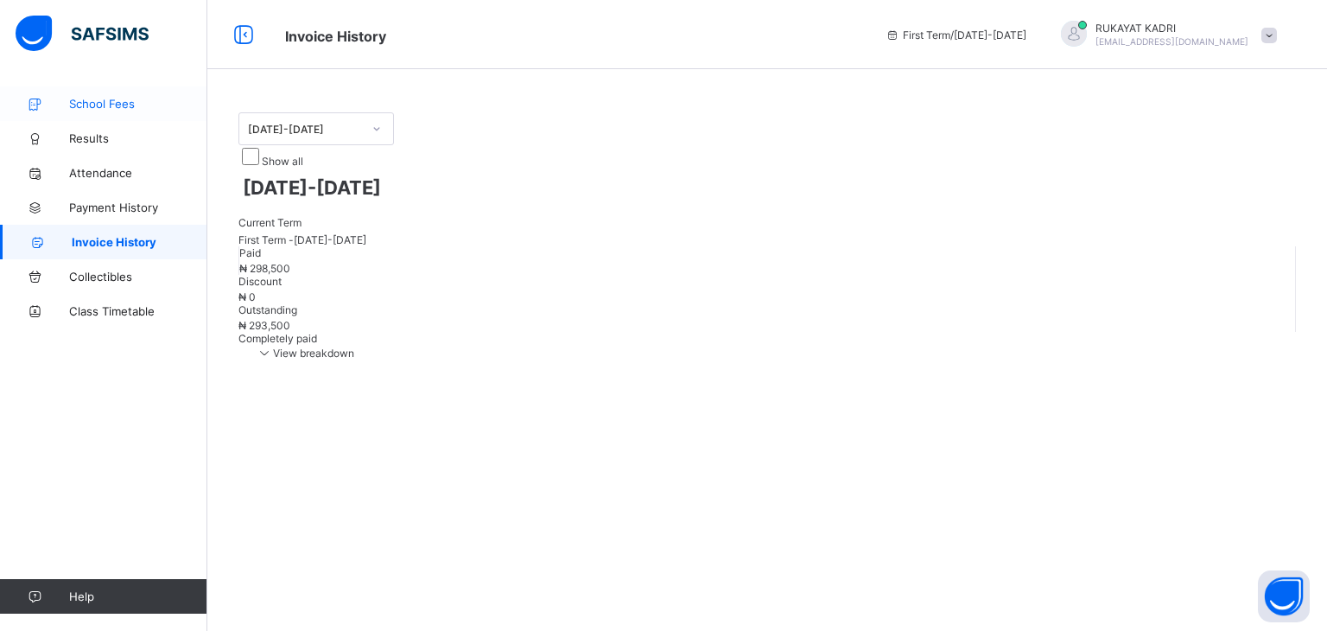
click at [100, 99] on span "School Fees" at bounding box center [138, 104] width 138 height 14
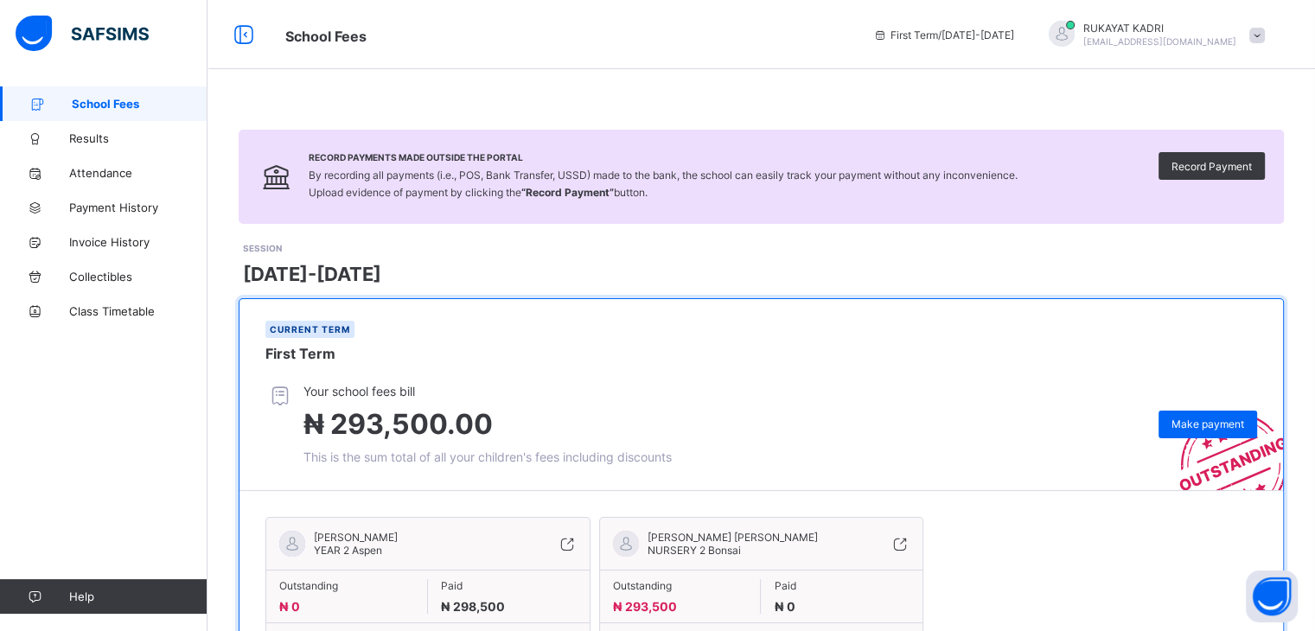
scroll to position [107, 0]
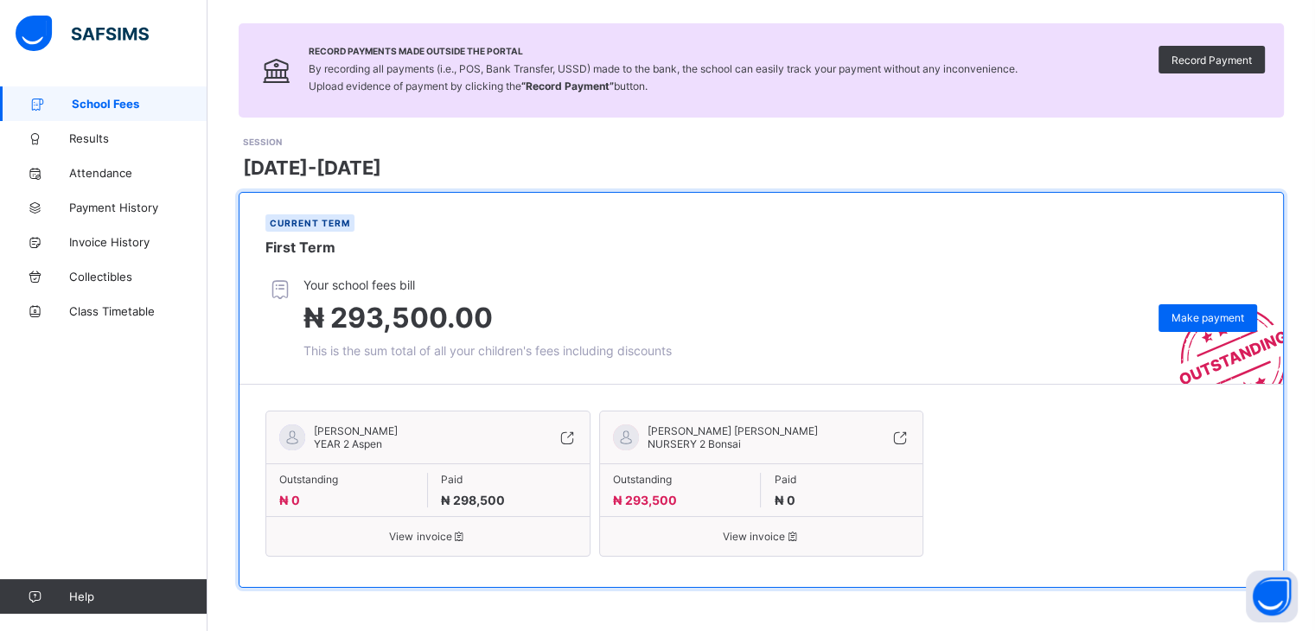
click at [794, 544] on div "[PERSON_NAME] [PERSON_NAME] NURSERY 2 Bonsai Outstanding ₦ 293,500 Paid ₦ 0 Vie…" at bounding box center [761, 484] width 325 height 146
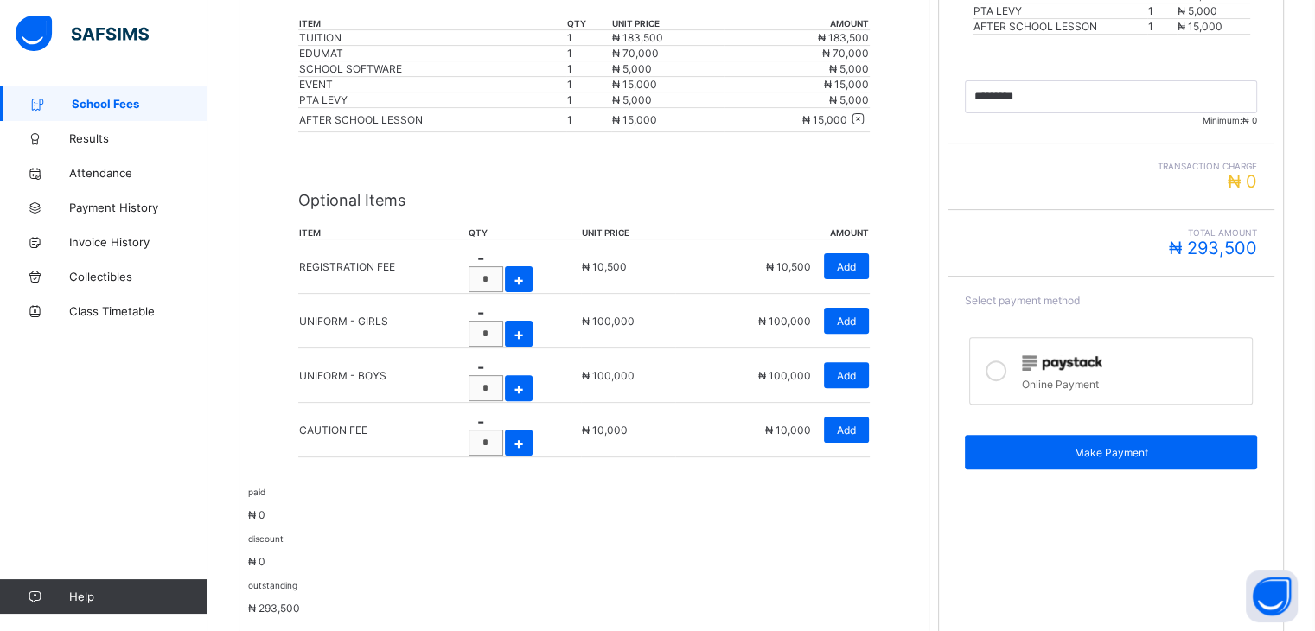
scroll to position [499, 0]
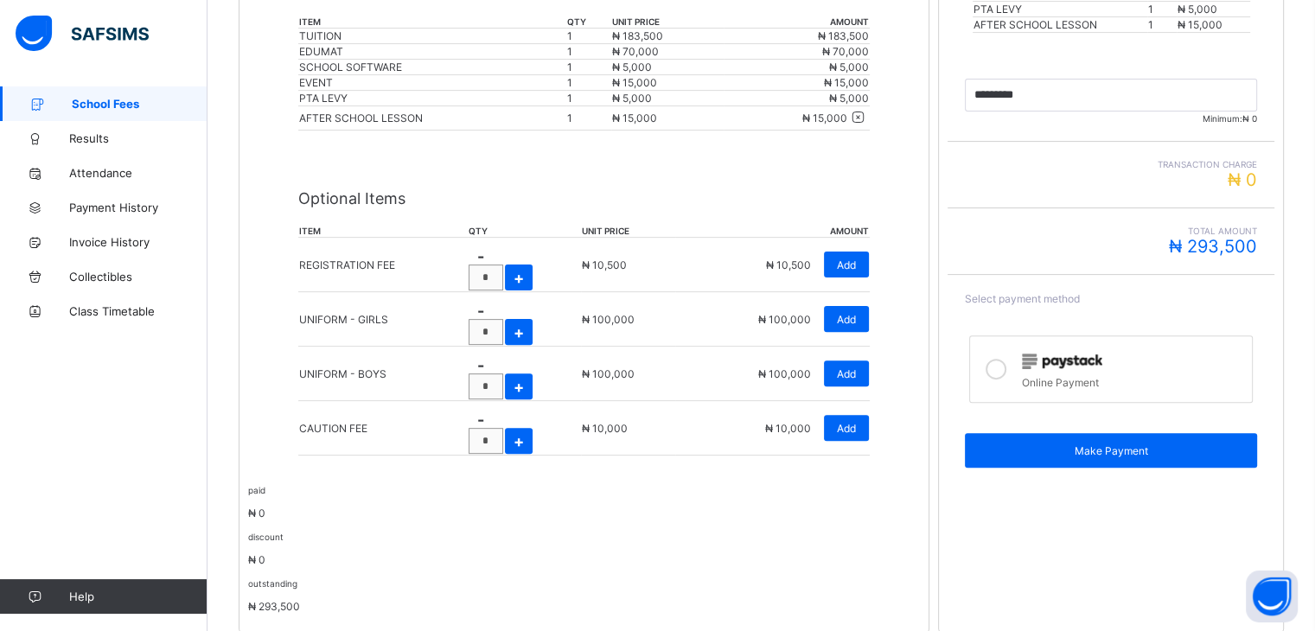
click at [1002, 379] on icon at bounding box center [995, 369] width 21 height 21
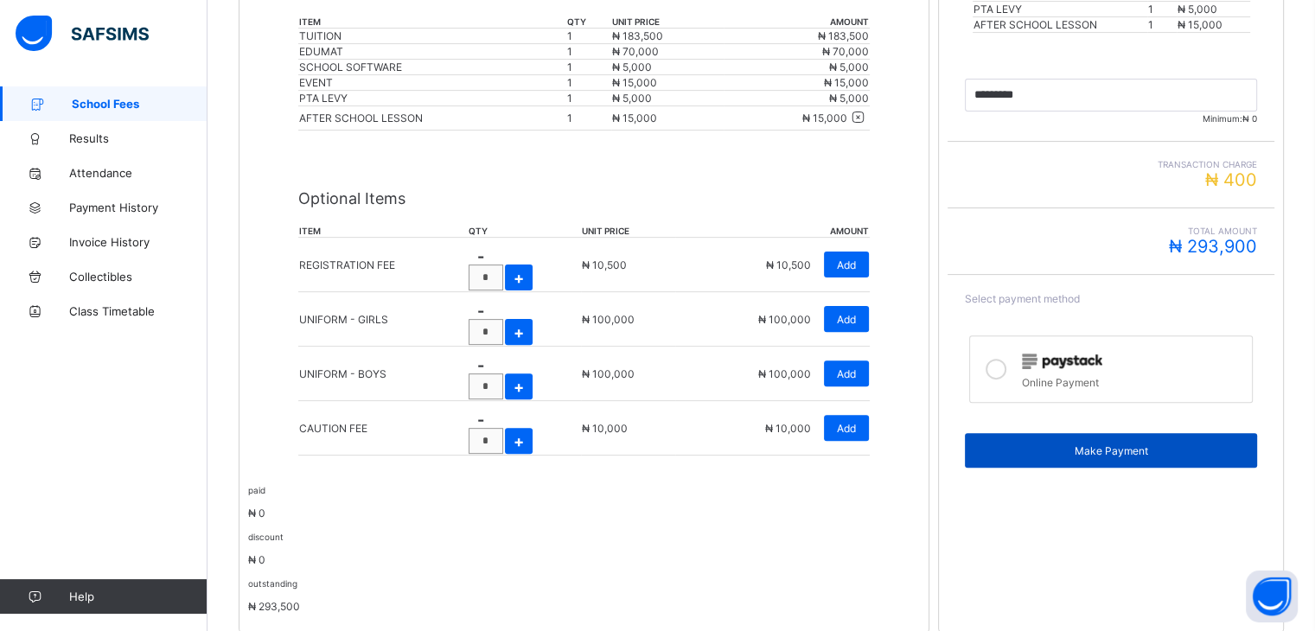
click at [1138, 457] on span "Make Payment" at bounding box center [1110, 450] width 266 height 13
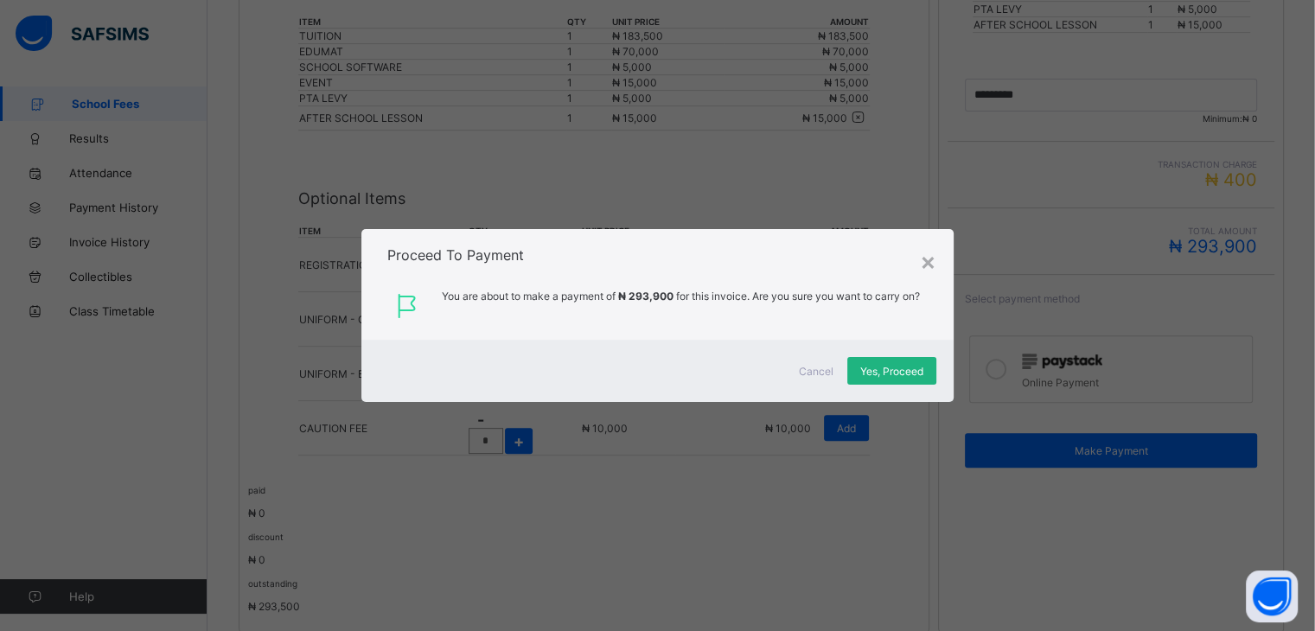
click at [919, 372] on span "Yes, Proceed" at bounding box center [891, 371] width 63 height 13
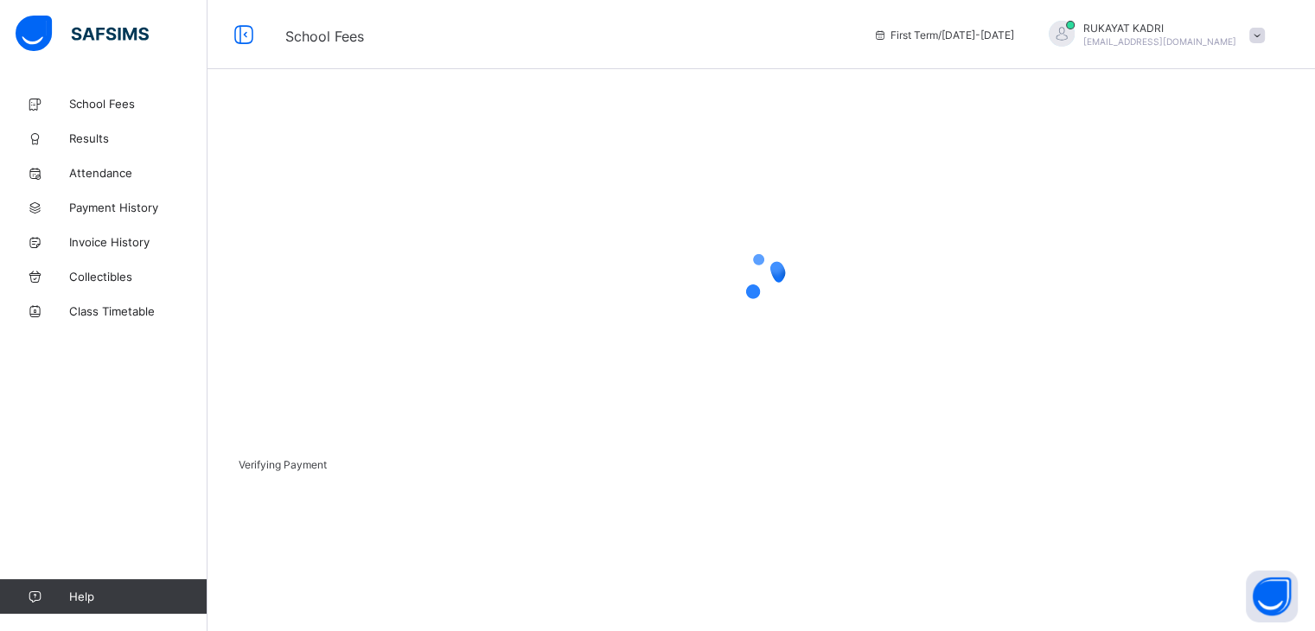
scroll to position [54, 0]
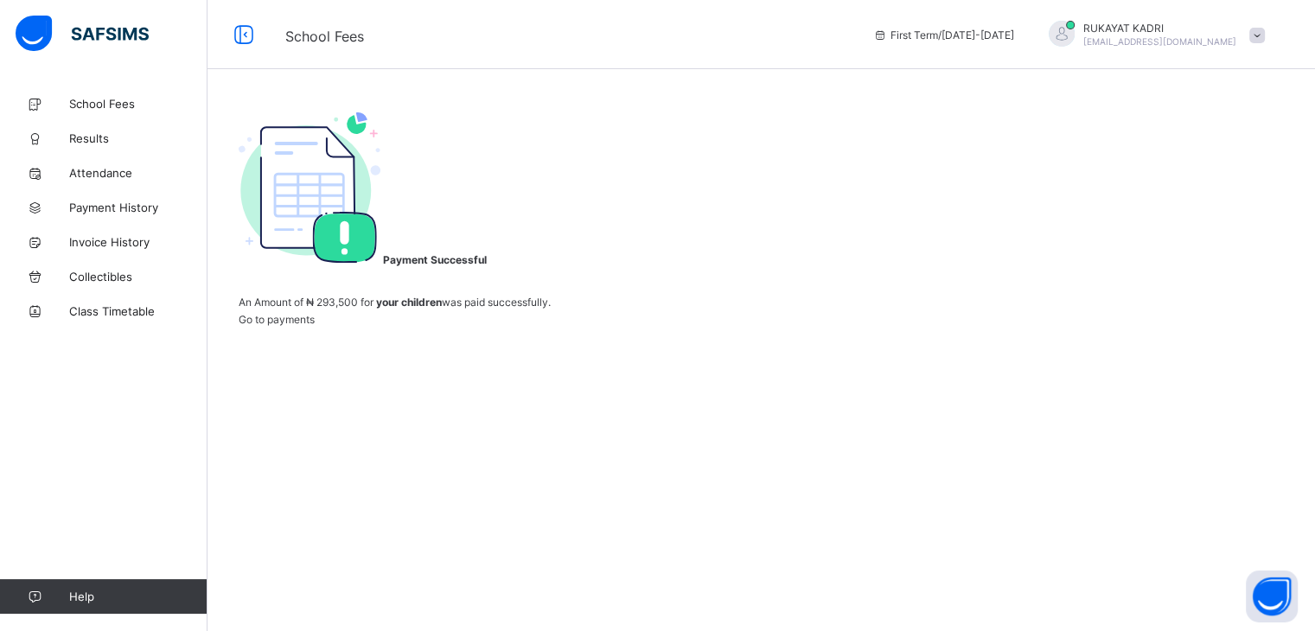
click at [754, 326] on div "Go to payments" at bounding box center [761, 319] width 1045 height 13
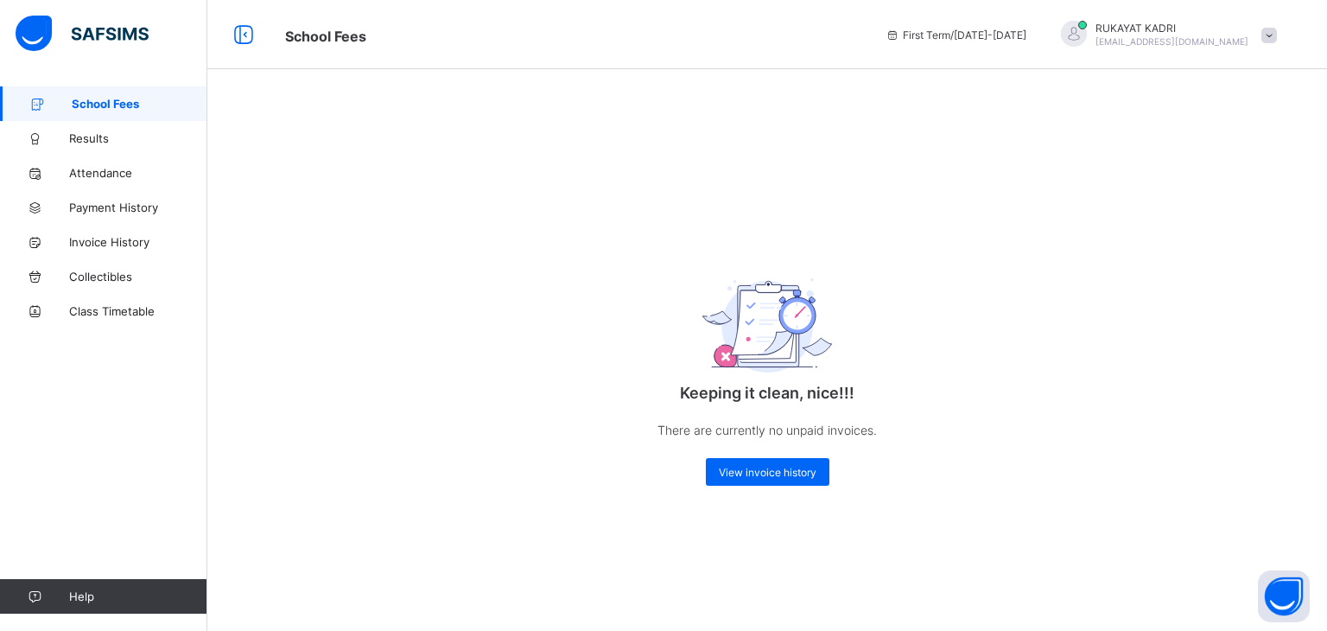
click at [124, 93] on link "School Fees" at bounding box center [103, 103] width 207 height 35
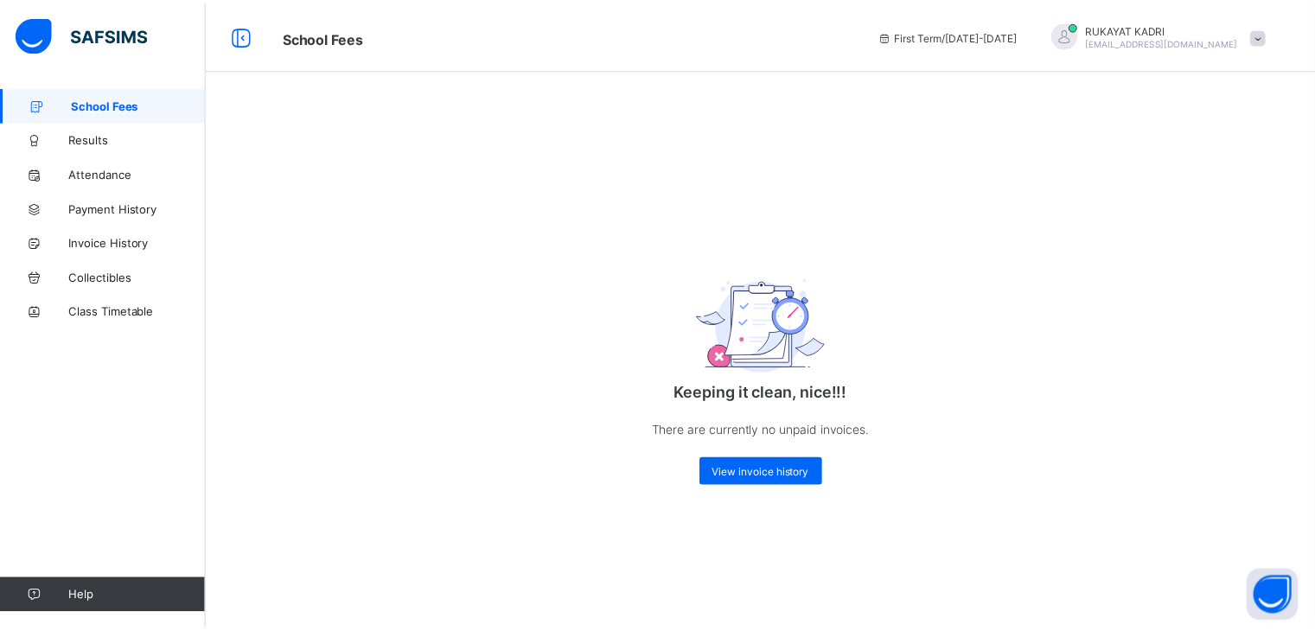
scroll to position [45, 0]
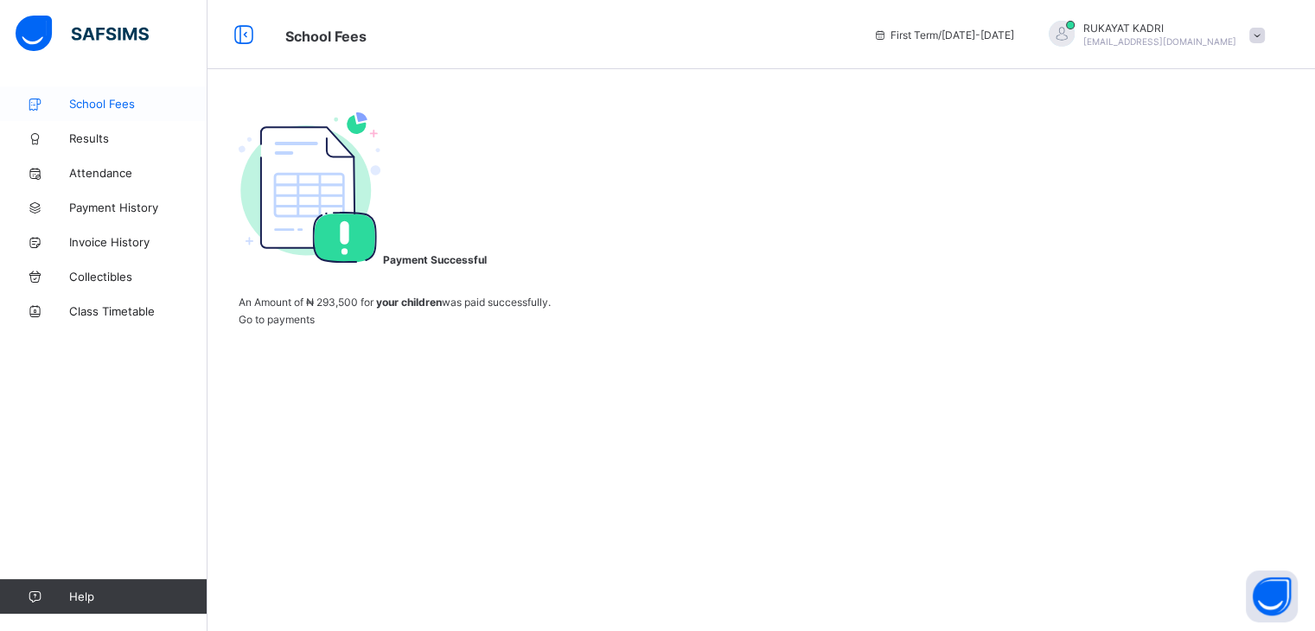
click at [131, 102] on span "School Fees" at bounding box center [138, 104] width 138 height 14
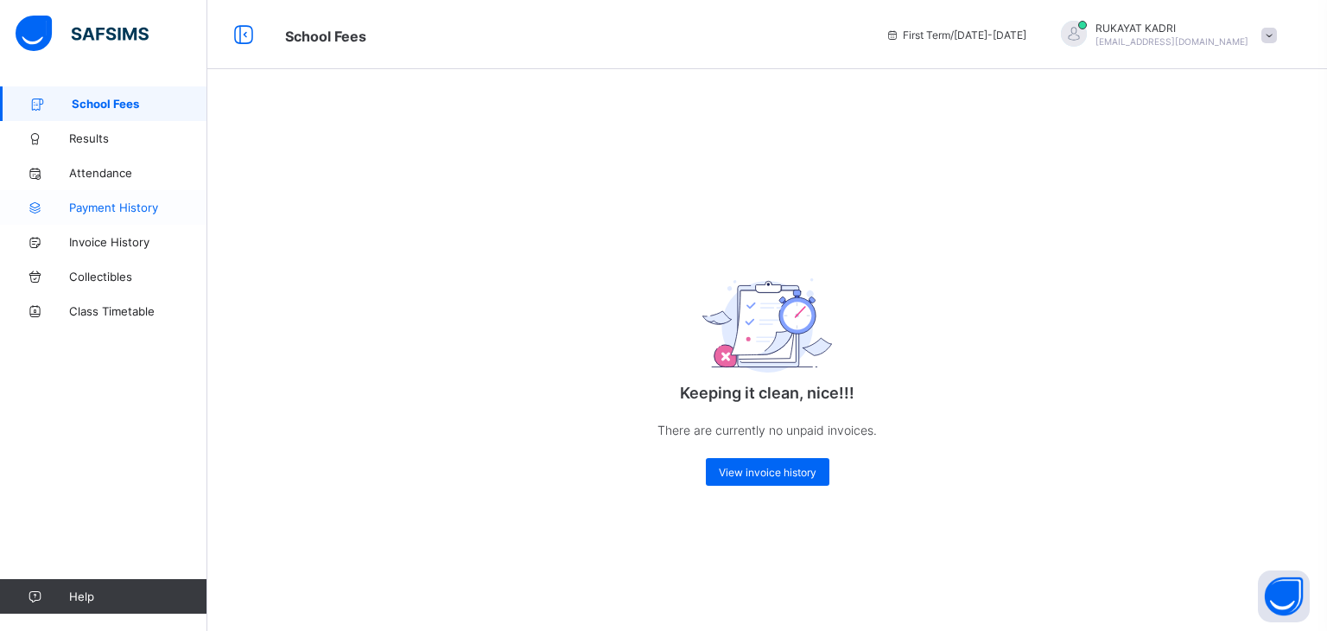
click at [121, 208] on span "Payment History" at bounding box center [138, 208] width 138 height 14
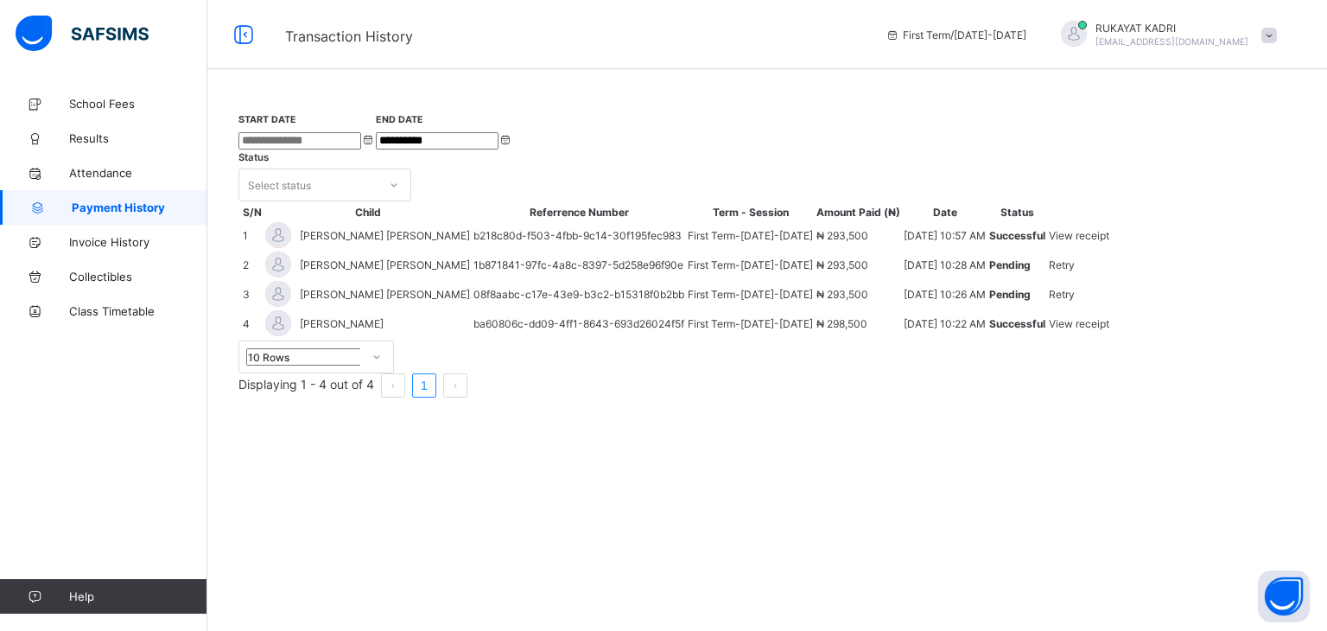
click at [1110, 242] on span "View receipt" at bounding box center [1079, 235] width 60 height 13
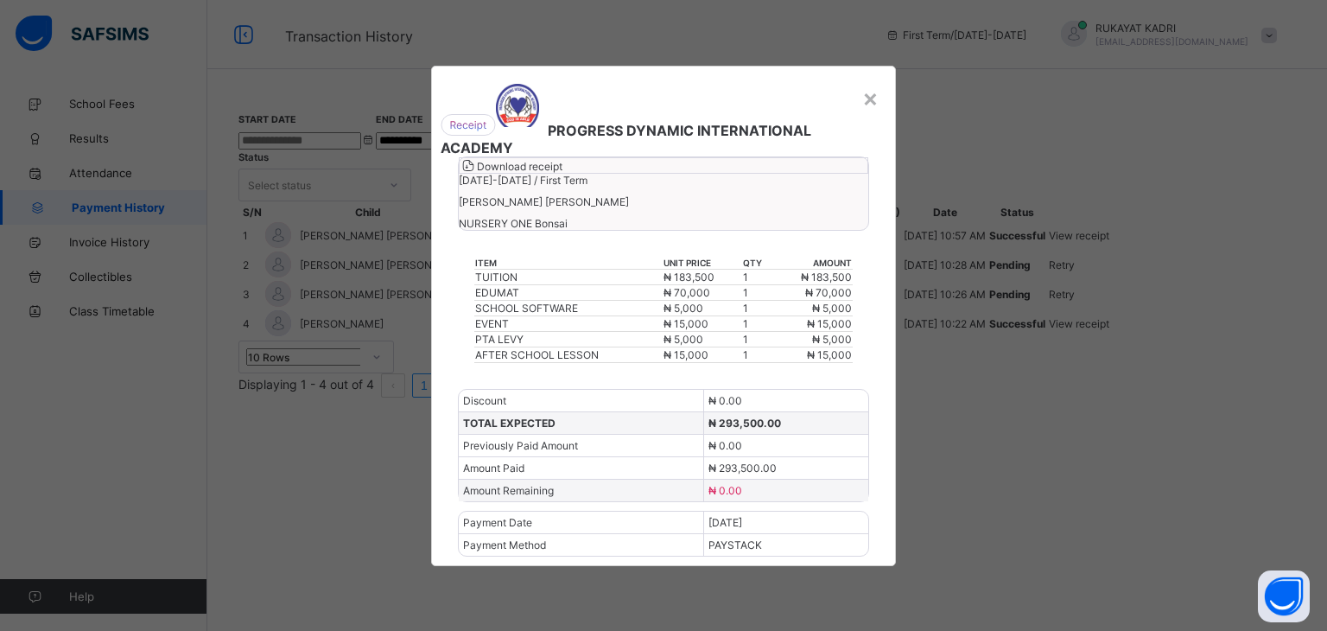
click at [563, 173] on span "Download receipt" at bounding box center [520, 166] width 86 height 13
click at [869, 83] on div "×" at bounding box center [871, 97] width 16 height 29
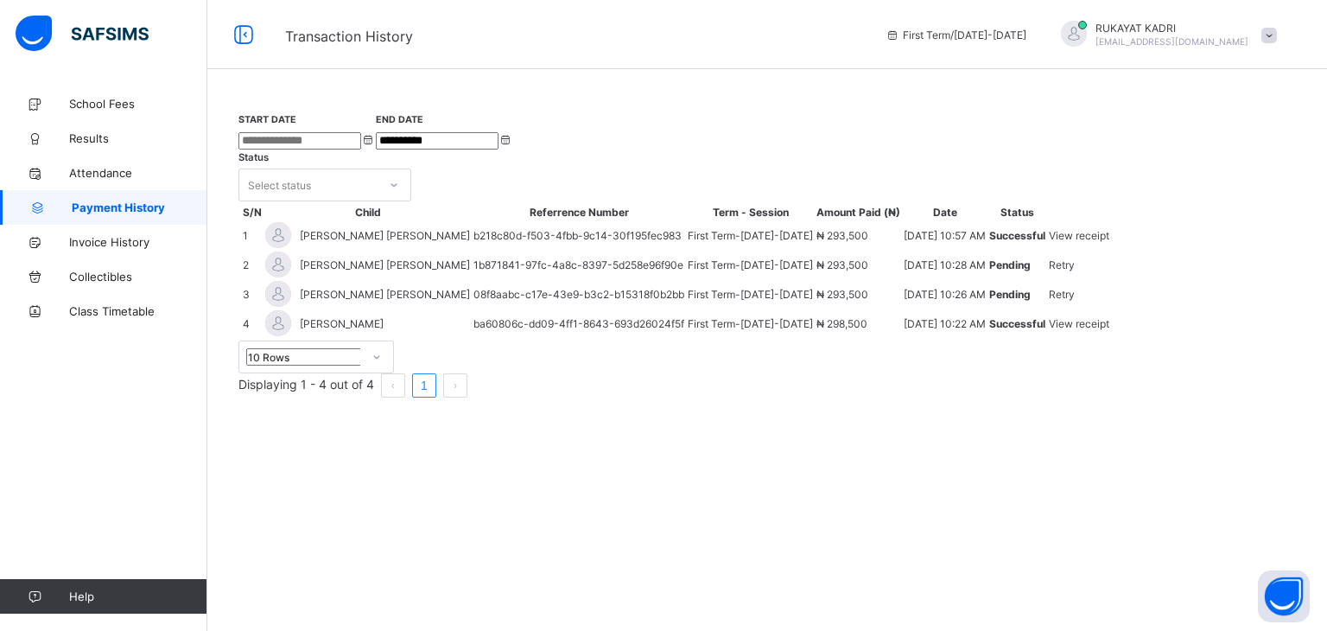
click at [1110, 330] on span "View receipt" at bounding box center [1079, 323] width 60 height 13
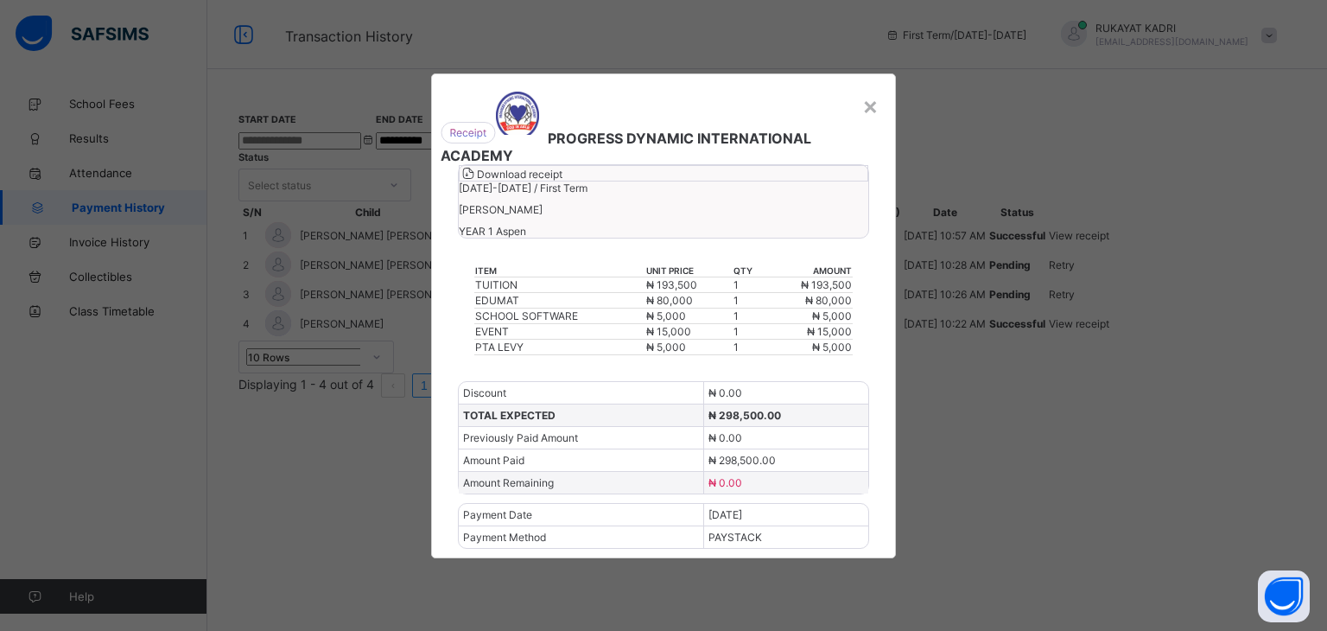
click at [811, 181] on div "Download receipt" at bounding box center [664, 173] width 410 height 16
click at [868, 91] on div "×" at bounding box center [871, 105] width 16 height 29
